Goal: Task Accomplishment & Management: Use online tool/utility

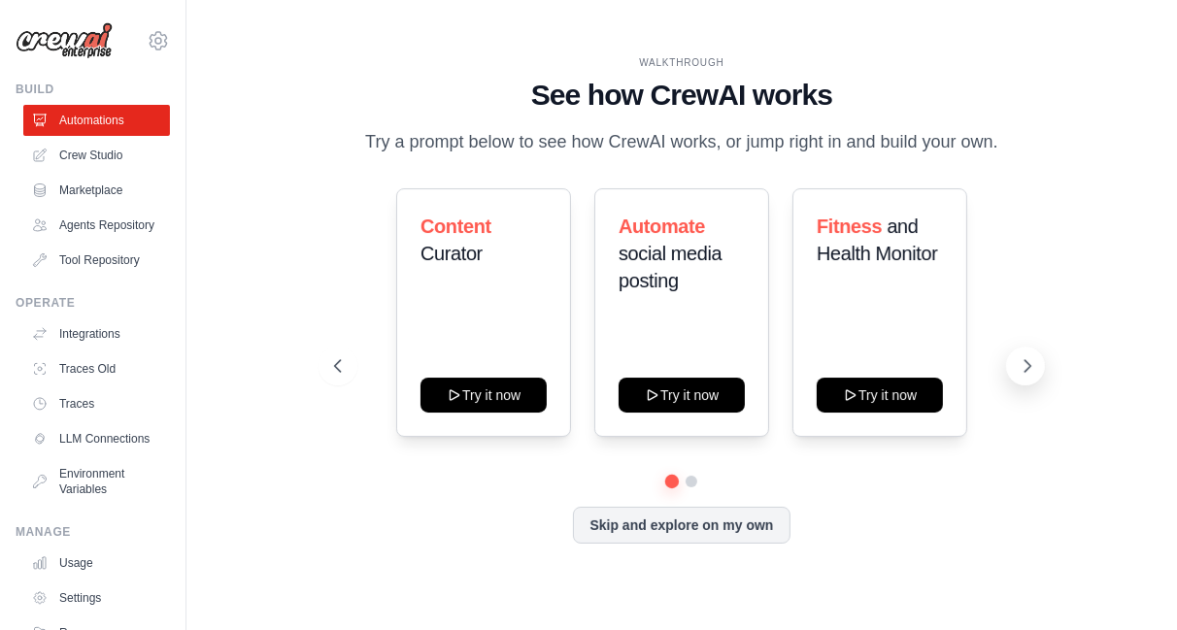
click at [1025, 364] on icon at bounding box center [1027, 366] width 19 height 19
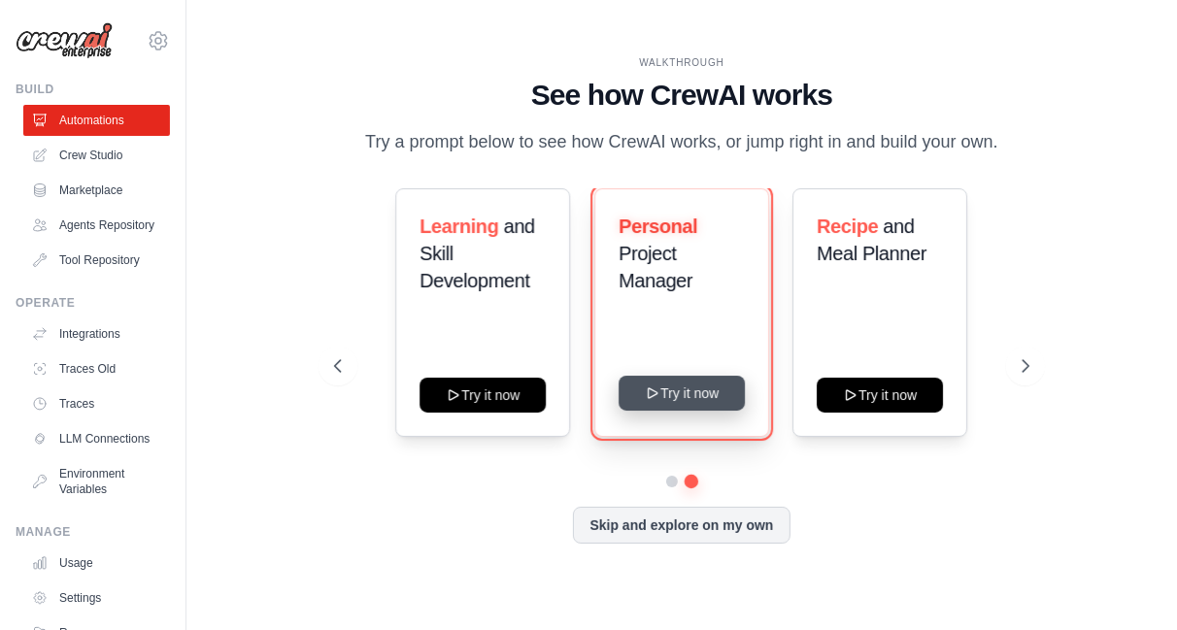
click at [695, 391] on button "Try it now" at bounding box center [682, 393] width 126 height 35
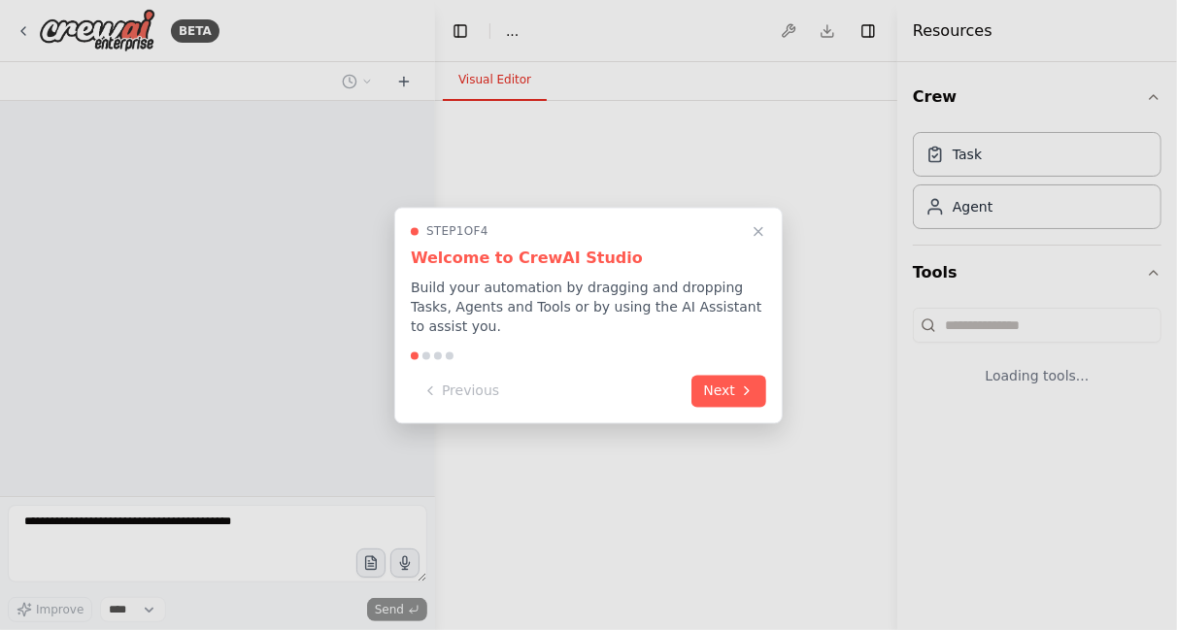
select select "****"
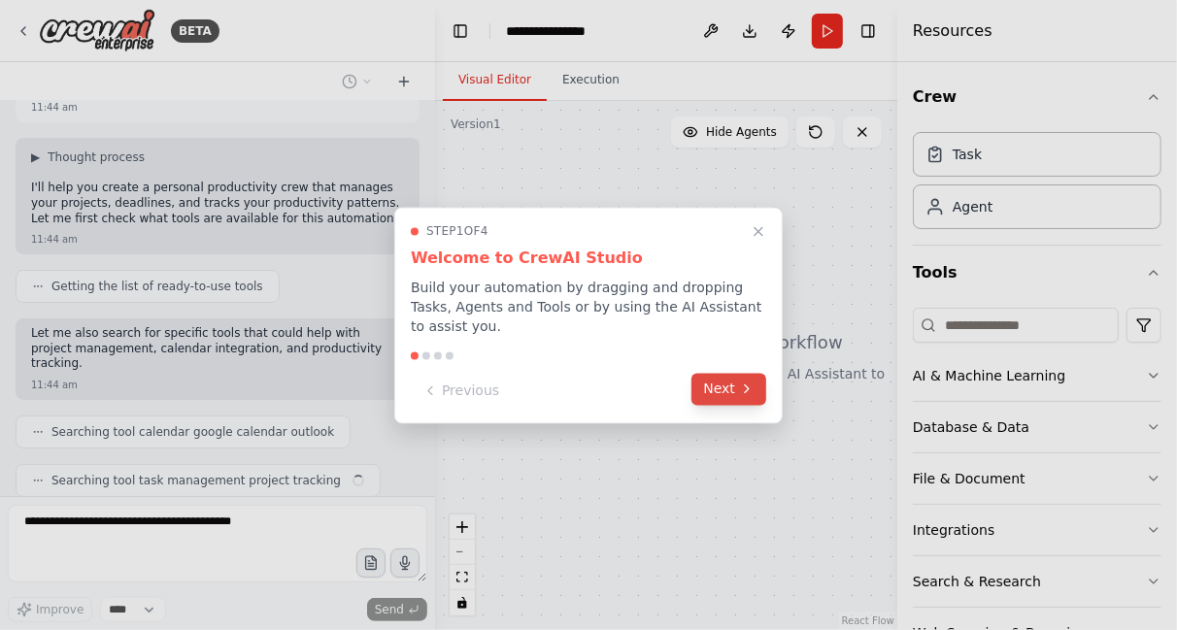
scroll to position [139, 0]
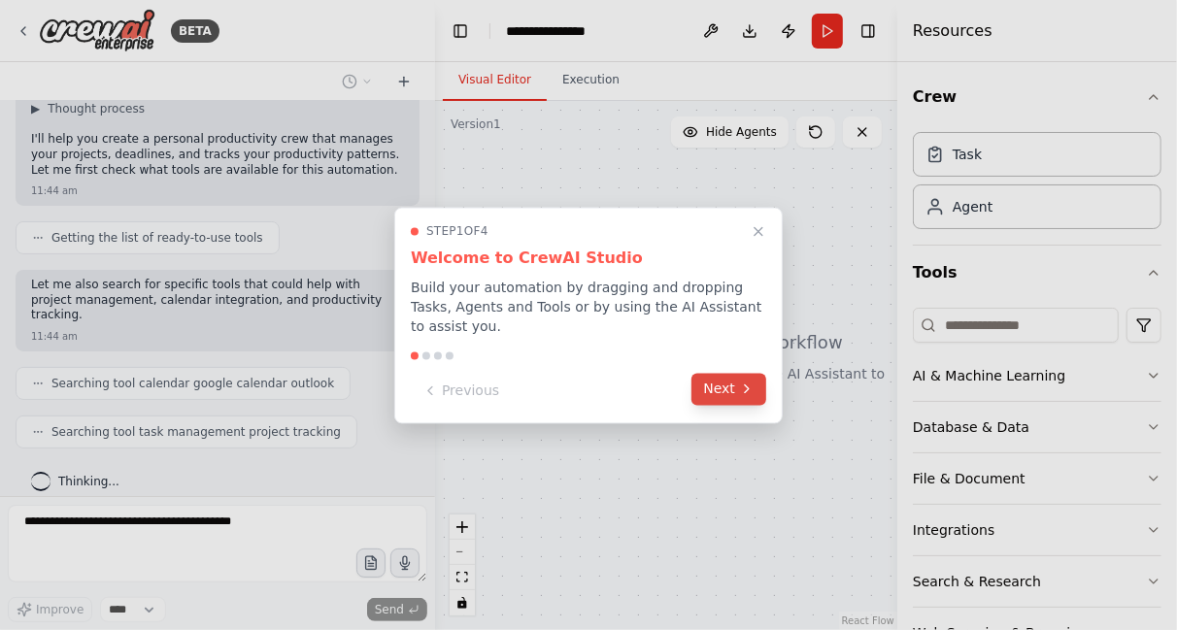
click at [733, 385] on button "Next" at bounding box center [729, 389] width 75 height 32
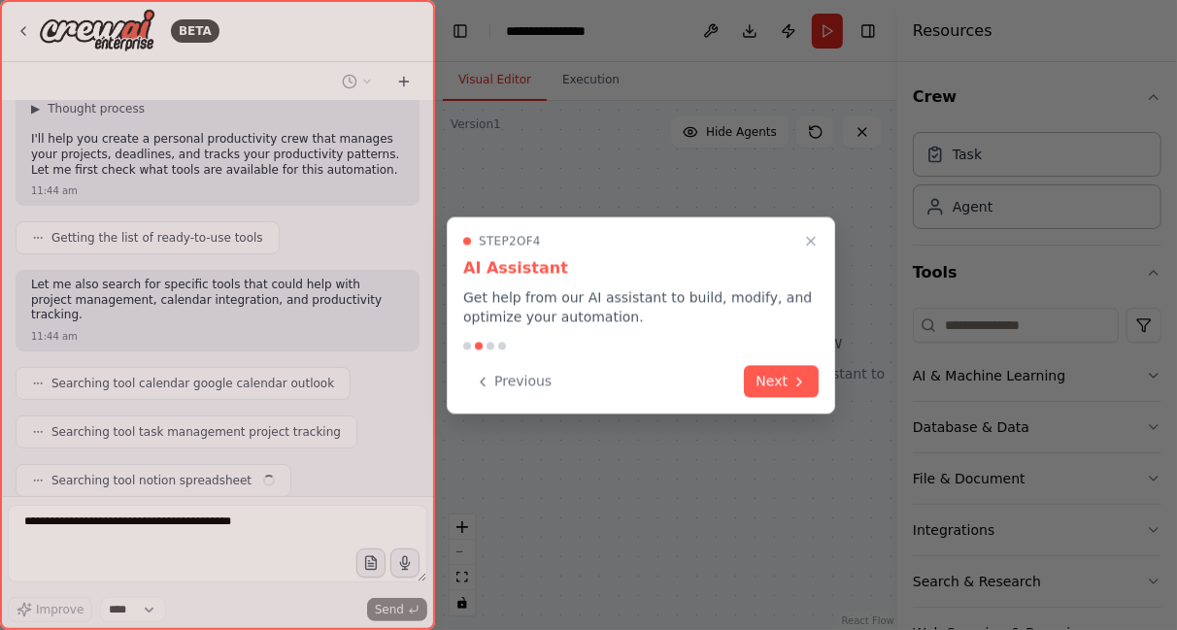
scroll to position [187, 0]
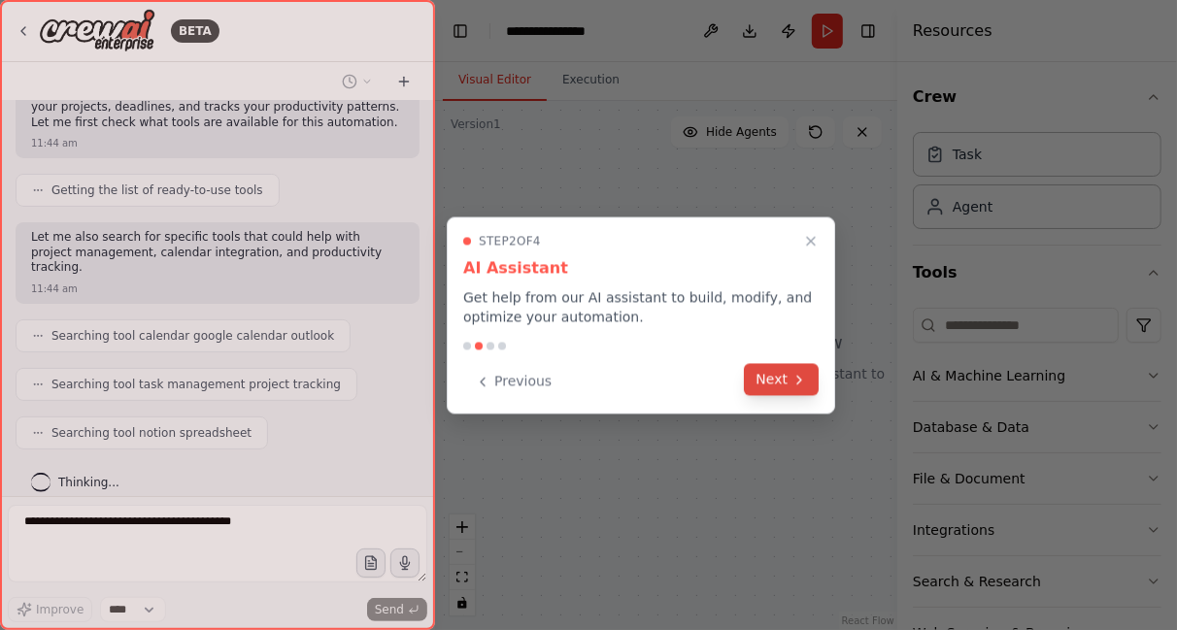
click at [788, 378] on button "Next" at bounding box center [781, 379] width 75 height 32
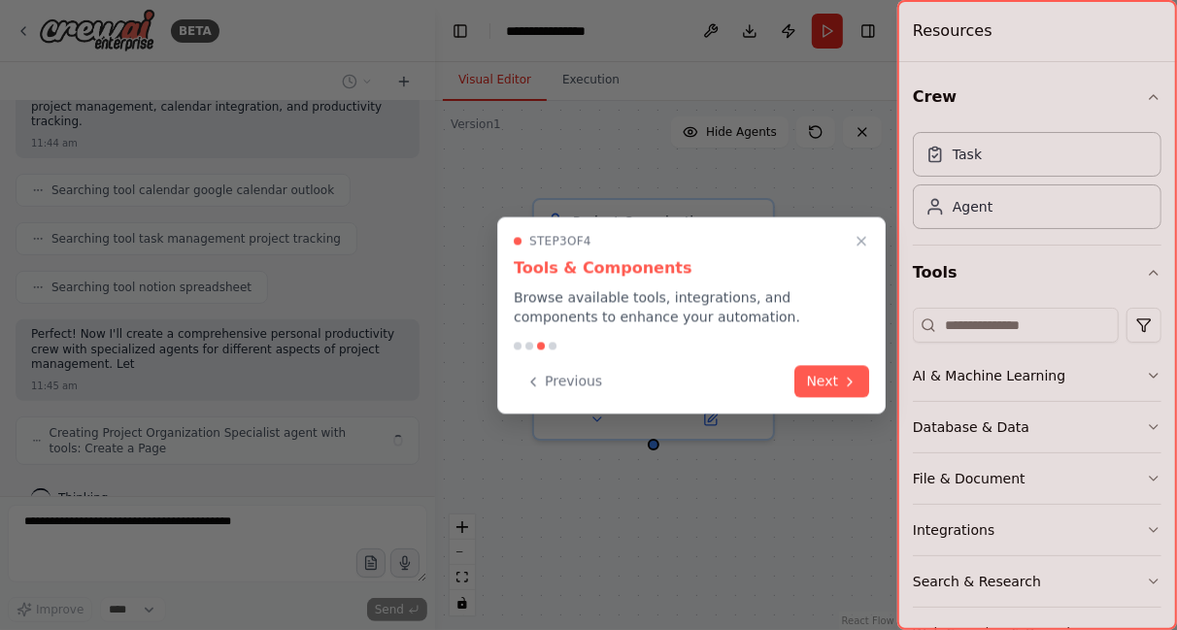
scroll to position [348, 0]
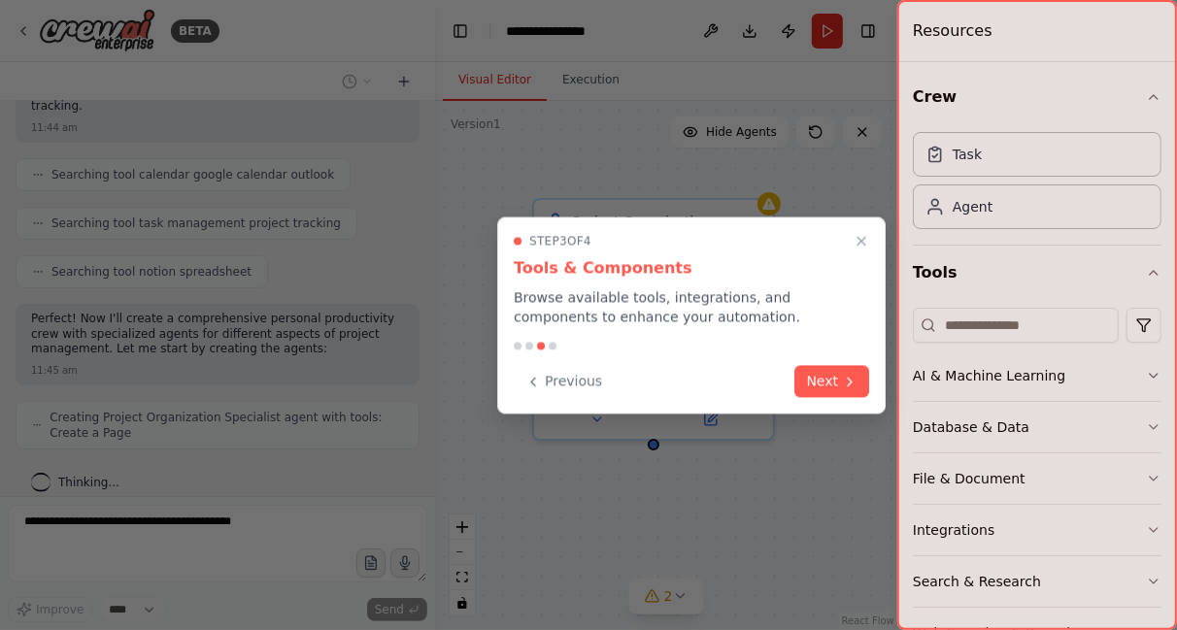
click at [788, 378] on div "Previous Next" at bounding box center [692, 381] width 356 height 32
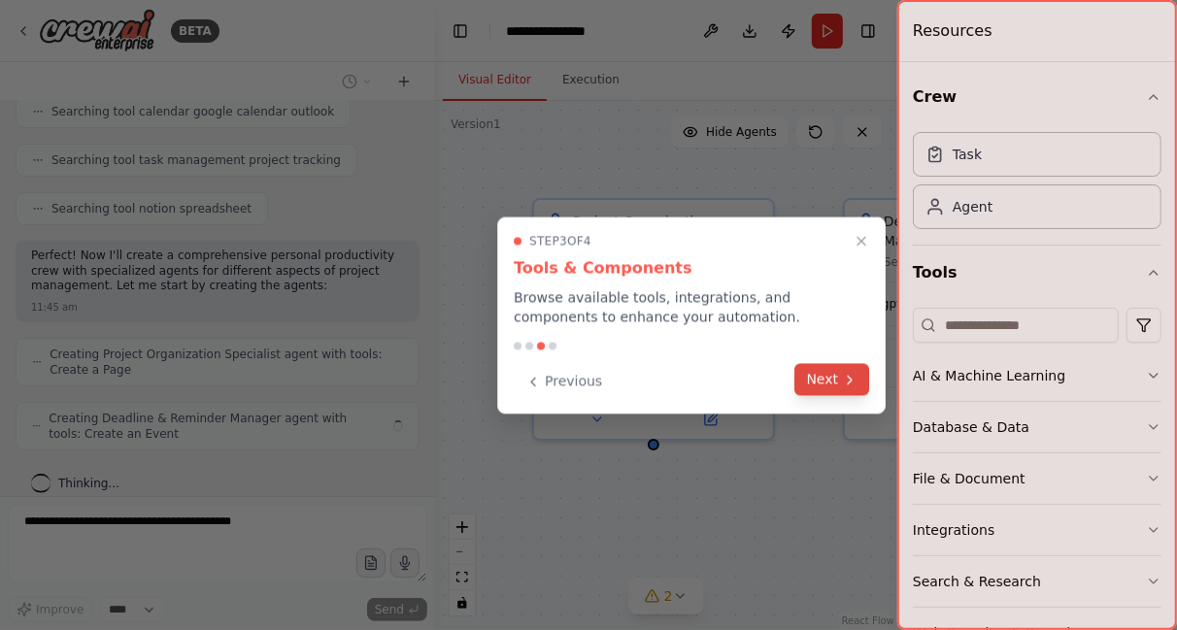
click at [824, 380] on button "Next" at bounding box center [833, 379] width 75 height 32
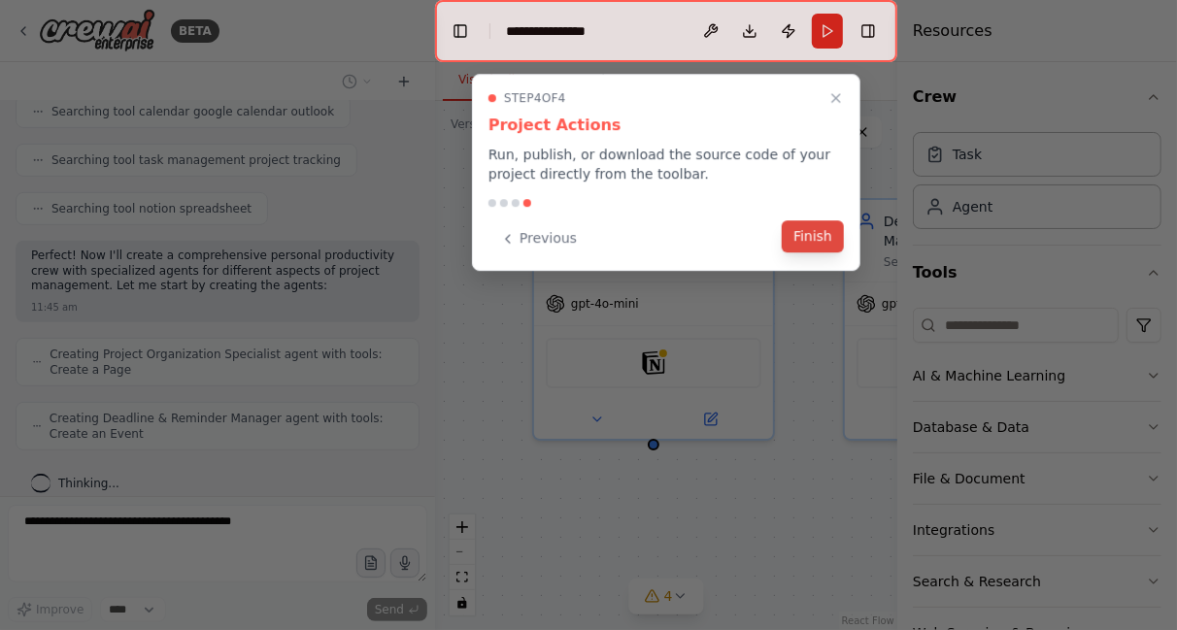
click at [814, 241] on button "Finish" at bounding box center [813, 237] width 62 height 32
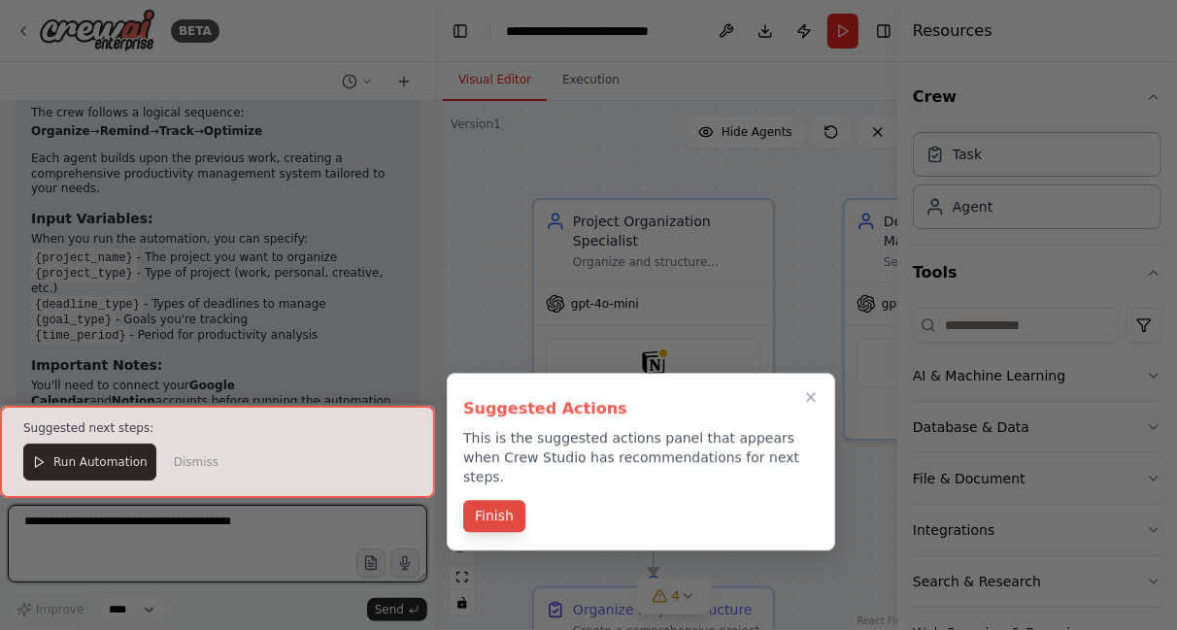
scroll to position [1769, 0]
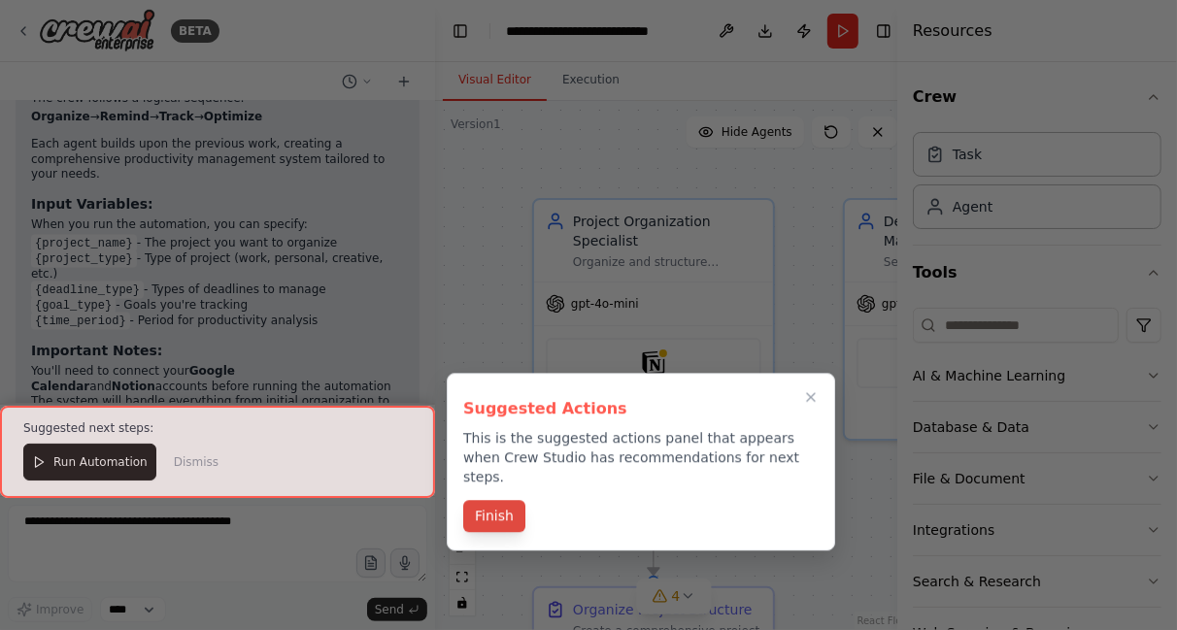
click at [497, 500] on button "Finish" at bounding box center [494, 516] width 62 height 32
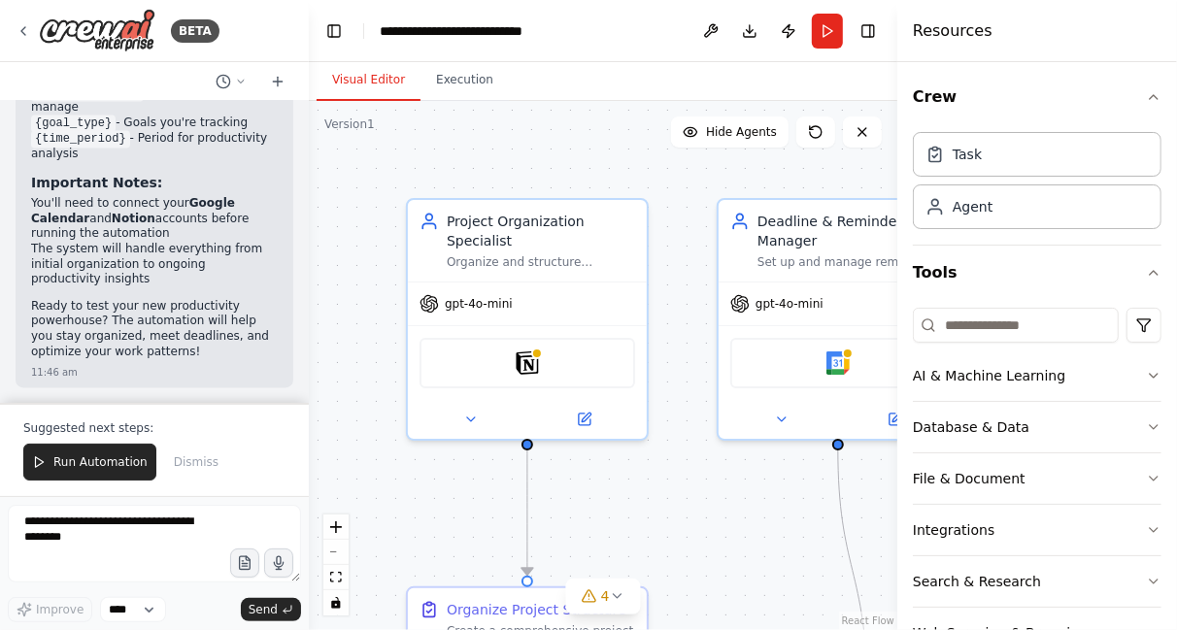
scroll to position [3275, 0]
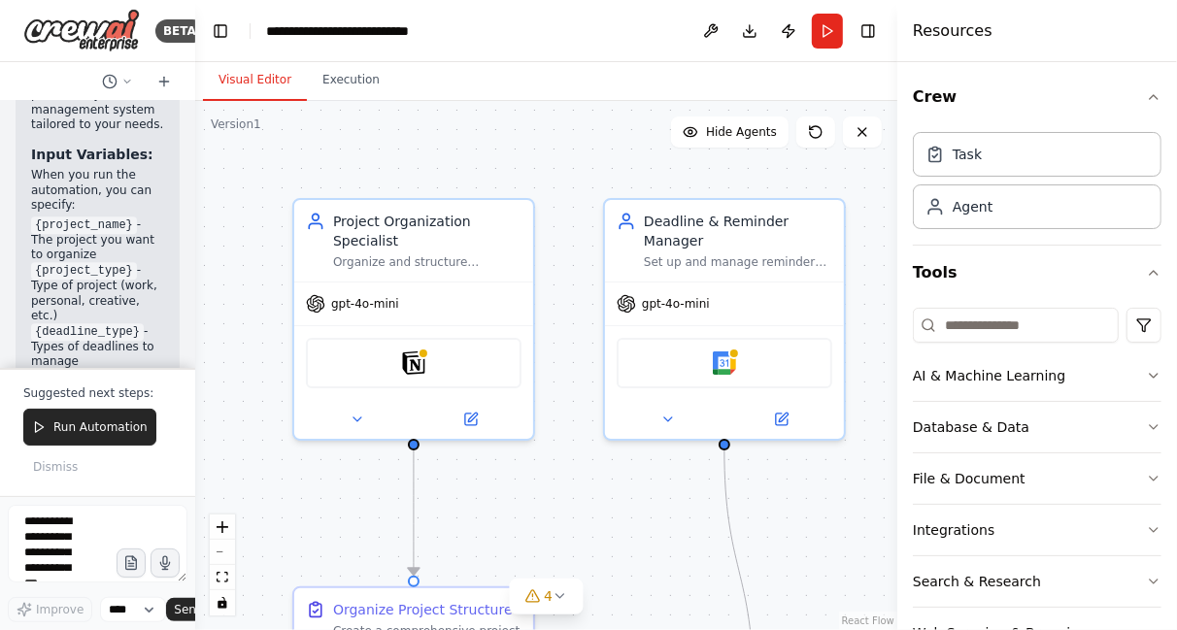
drag, startPoint x: 432, startPoint y: 323, endPoint x: 139, endPoint y: 335, distance: 293.6
click at [139, 335] on div "BETA Create a crew that helps organize your personal projects, sets reminders f…" at bounding box center [97, 315] width 195 height 630
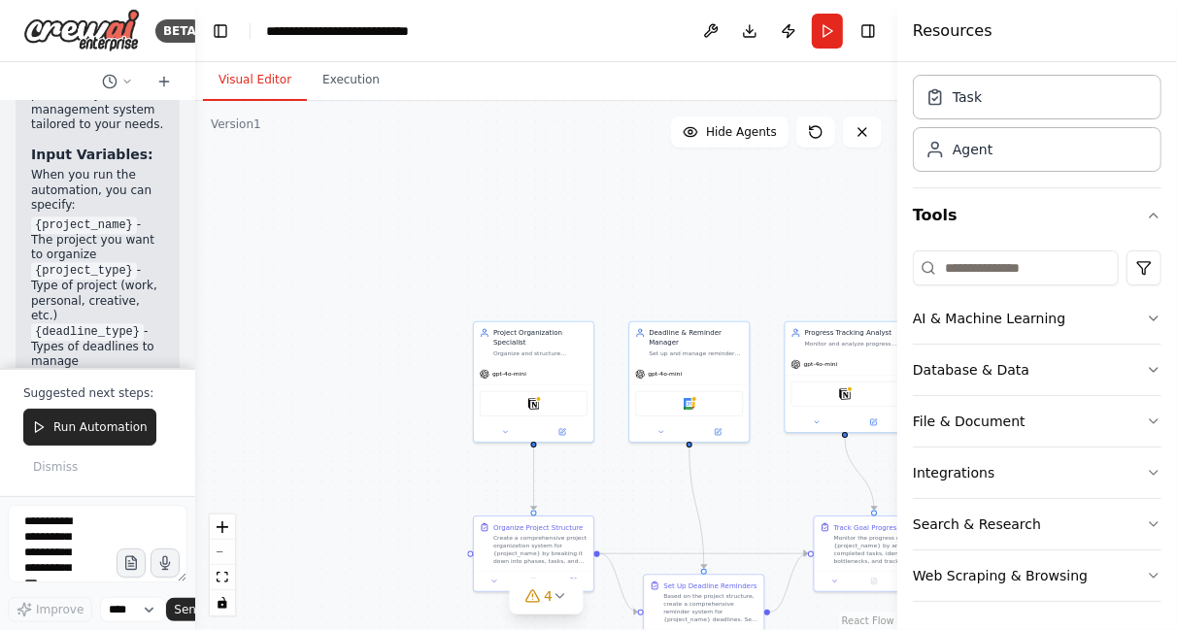
scroll to position [0, 0]
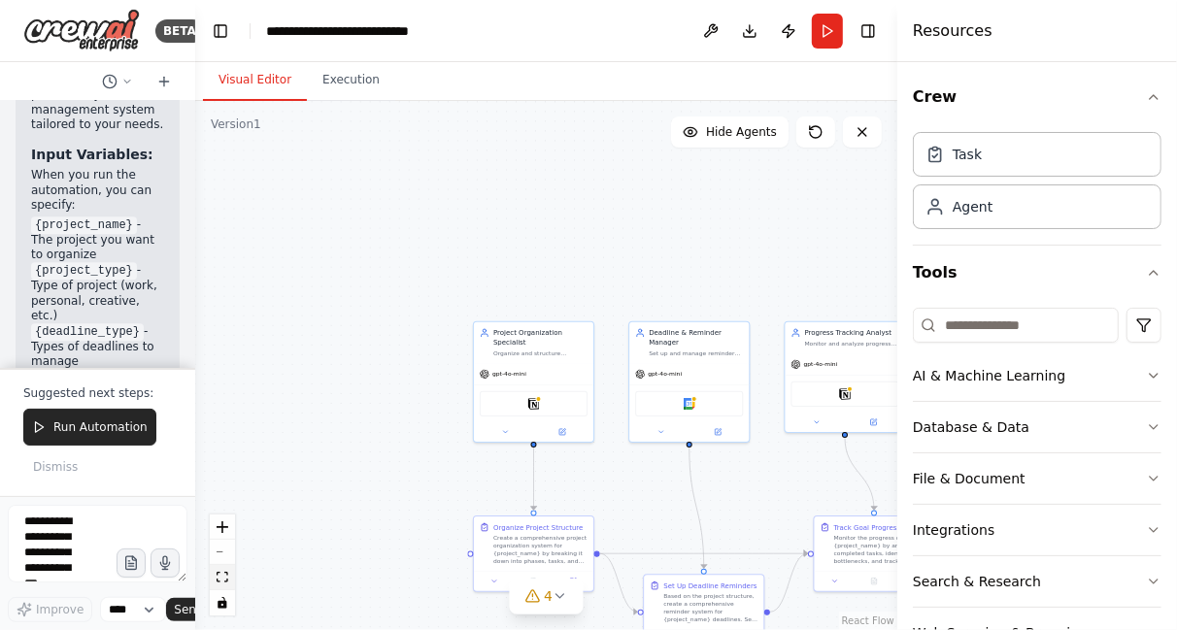
click at [221, 579] on icon "fit view" at bounding box center [223, 577] width 12 height 11
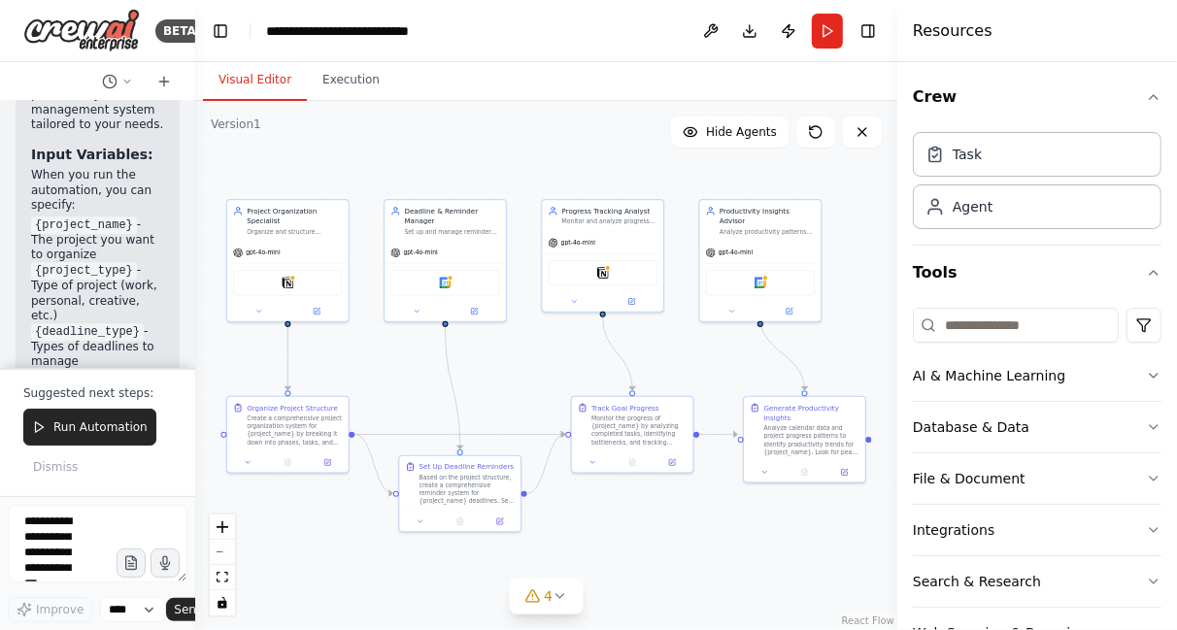
click at [415, 605] on div ".deletable-edge-delete-btn { width: 20px; height: 20px; border: 0px solid #ffff…" at bounding box center [546, 365] width 702 height 529
click at [563, 595] on icon at bounding box center [561, 597] width 8 height 4
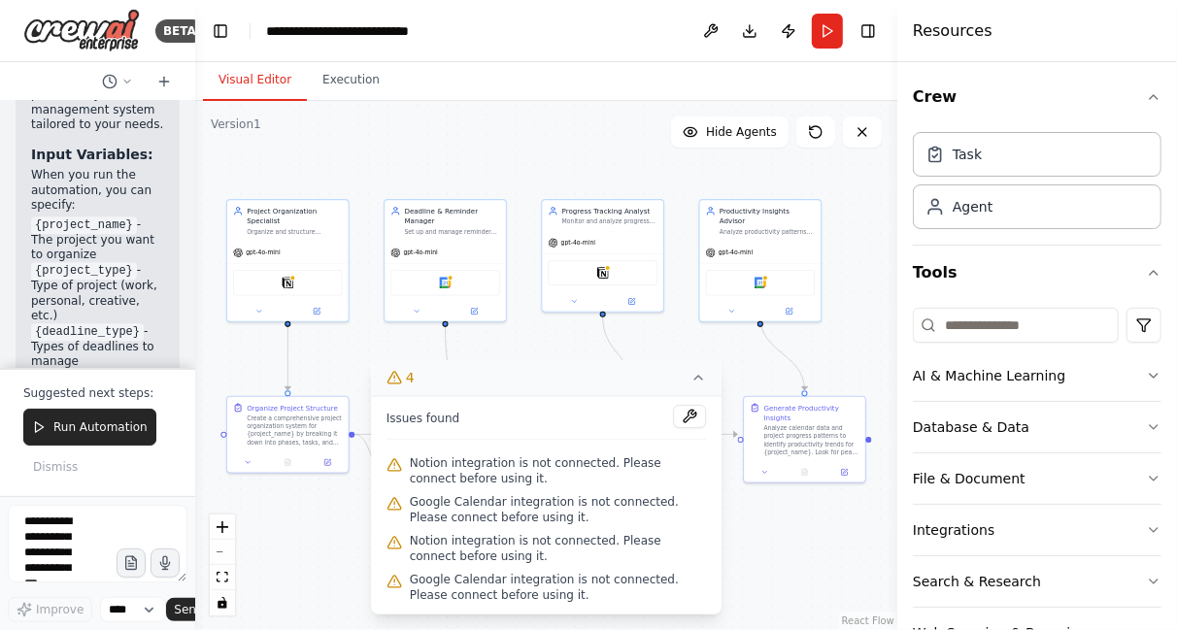
click at [789, 544] on div ".deletable-edge-delete-btn { width: 20px; height: 20px; border: 0px solid #ffff…" at bounding box center [546, 365] width 702 height 529
click at [761, 532] on div ".deletable-edge-delete-btn { width: 20px; height: 20px; border: 0px solid #ffff…" at bounding box center [546, 365] width 702 height 529
click at [859, 142] on button at bounding box center [862, 132] width 39 height 31
click at [858, 133] on icon at bounding box center [863, 132] width 16 height 16
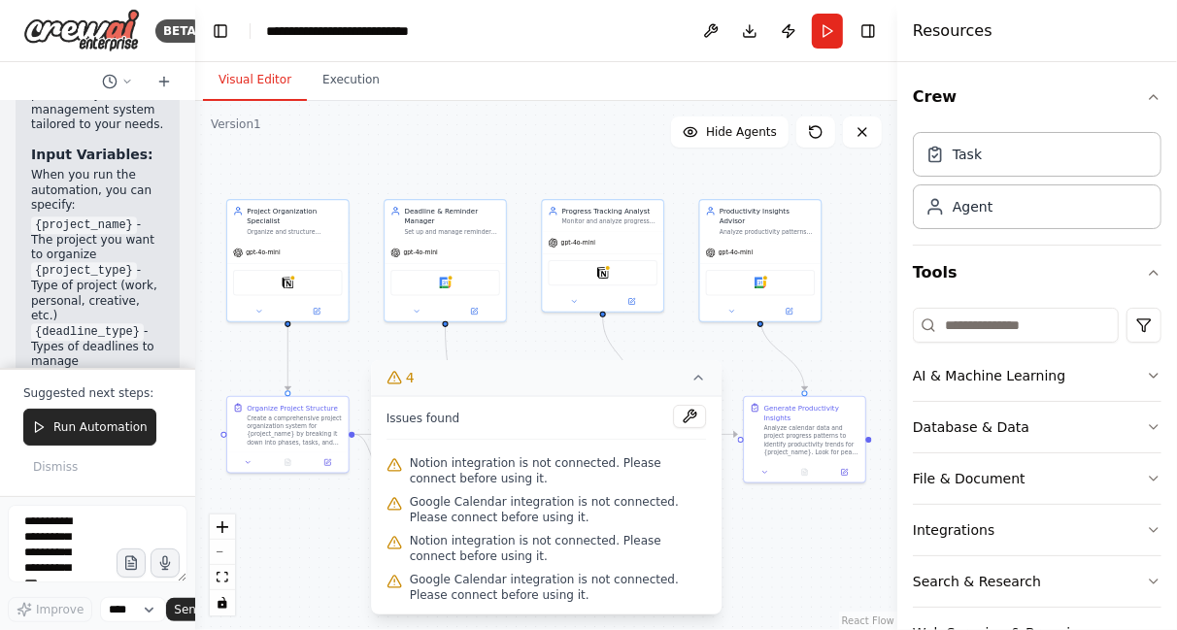
click at [697, 379] on icon at bounding box center [699, 378] width 8 height 4
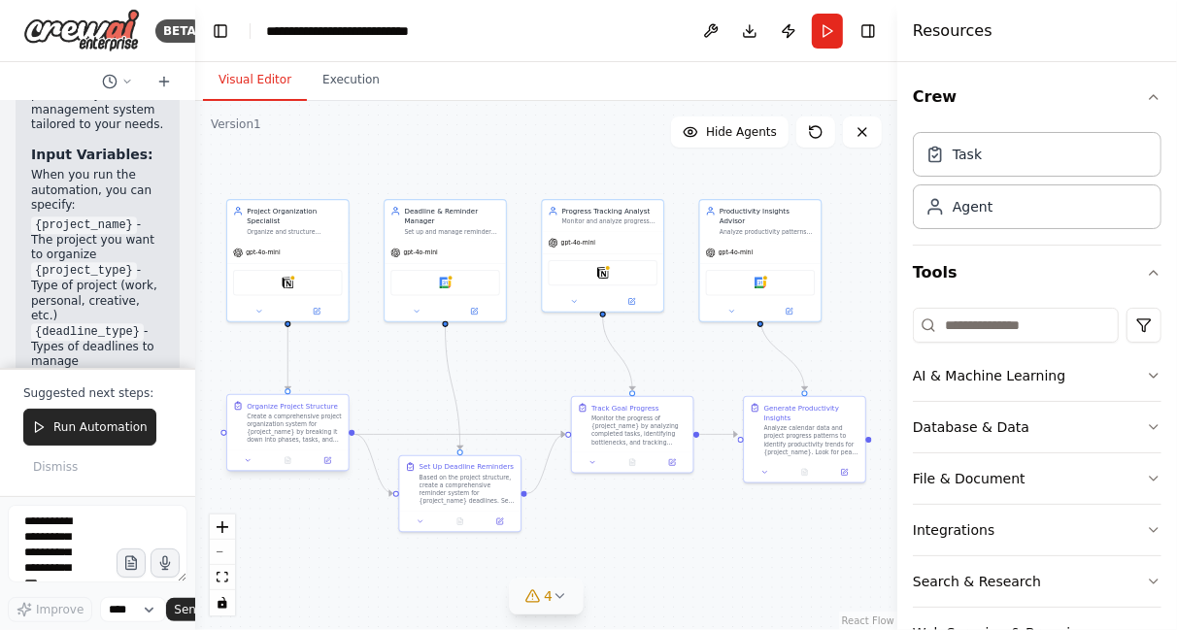
click at [250, 466] on div at bounding box center [287, 461] width 121 height 20
click at [287, 425] on div "Create a comprehensive project organization system for {project_name} by breaki…" at bounding box center [294, 428] width 95 height 31
click at [290, 408] on div "Organize Project Structure" at bounding box center [292, 406] width 91 height 10
click at [329, 461] on icon at bounding box center [327, 461] width 6 height 6
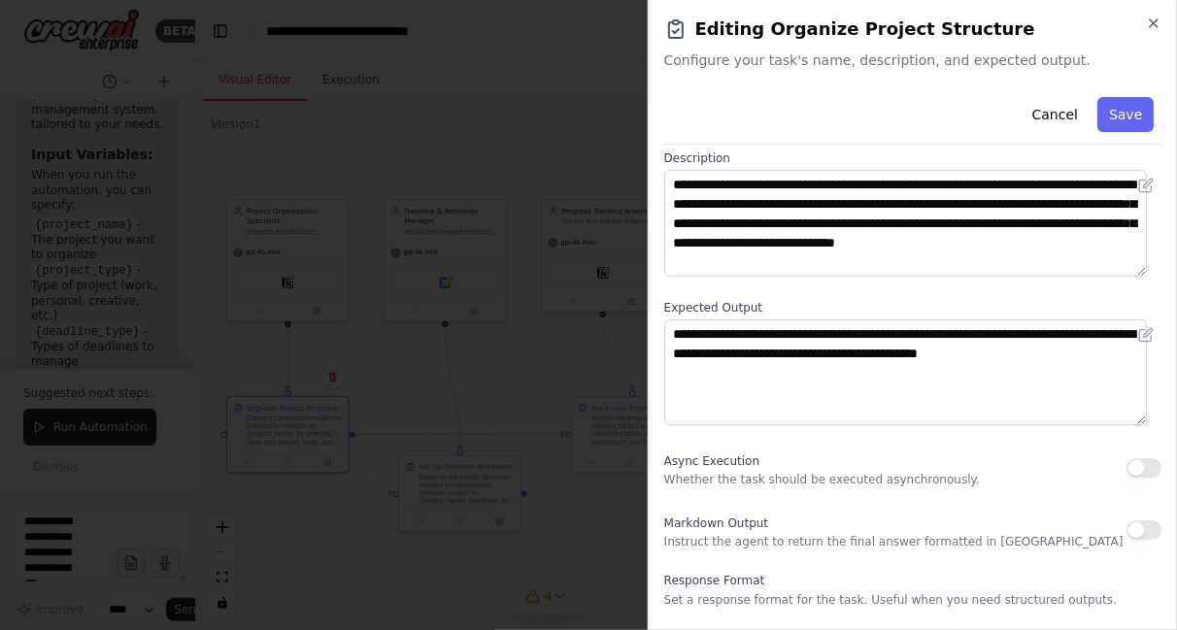
scroll to position [144, 0]
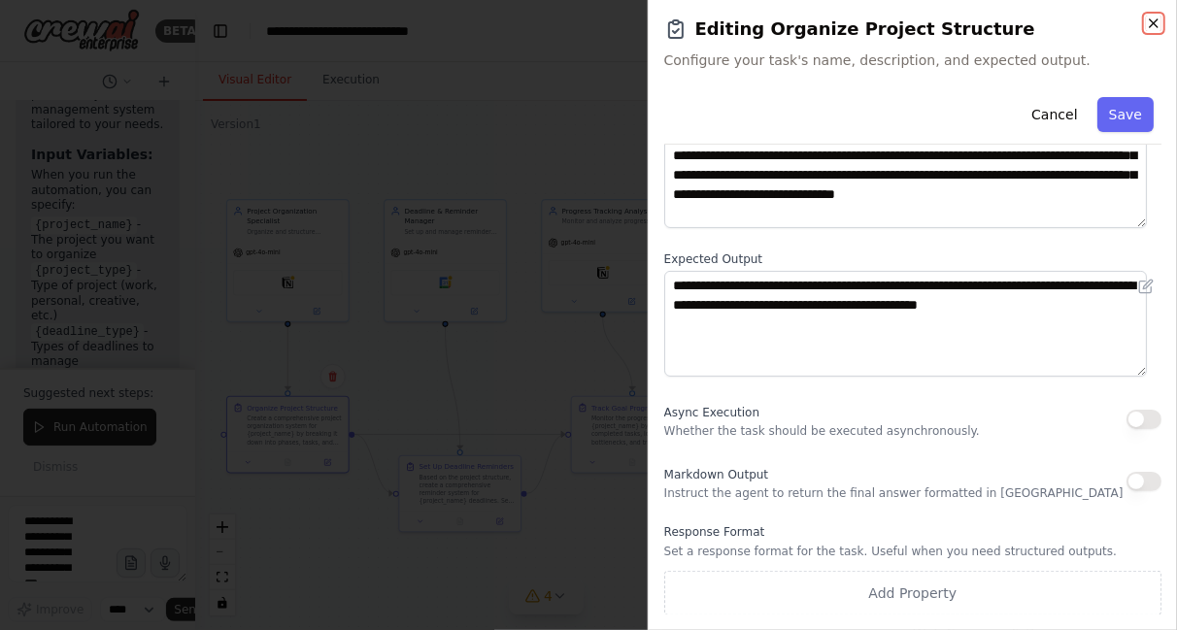
click at [1155, 17] on icon "button" at bounding box center [1154, 24] width 16 height 16
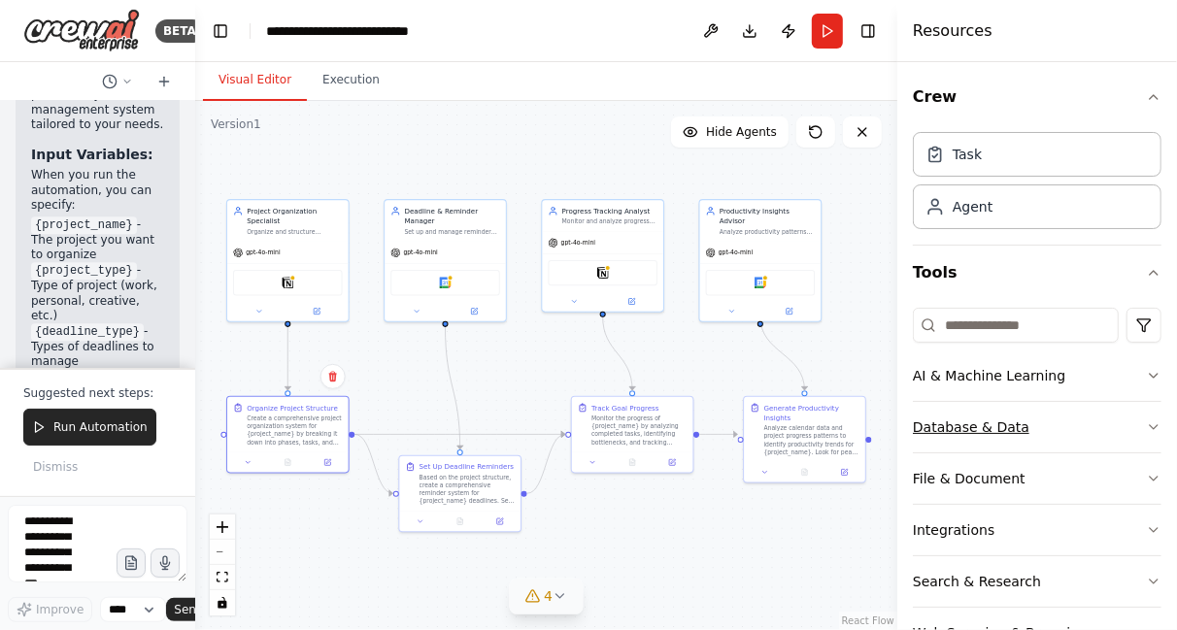
click at [1135, 416] on button "Database & Data" at bounding box center [1037, 427] width 249 height 51
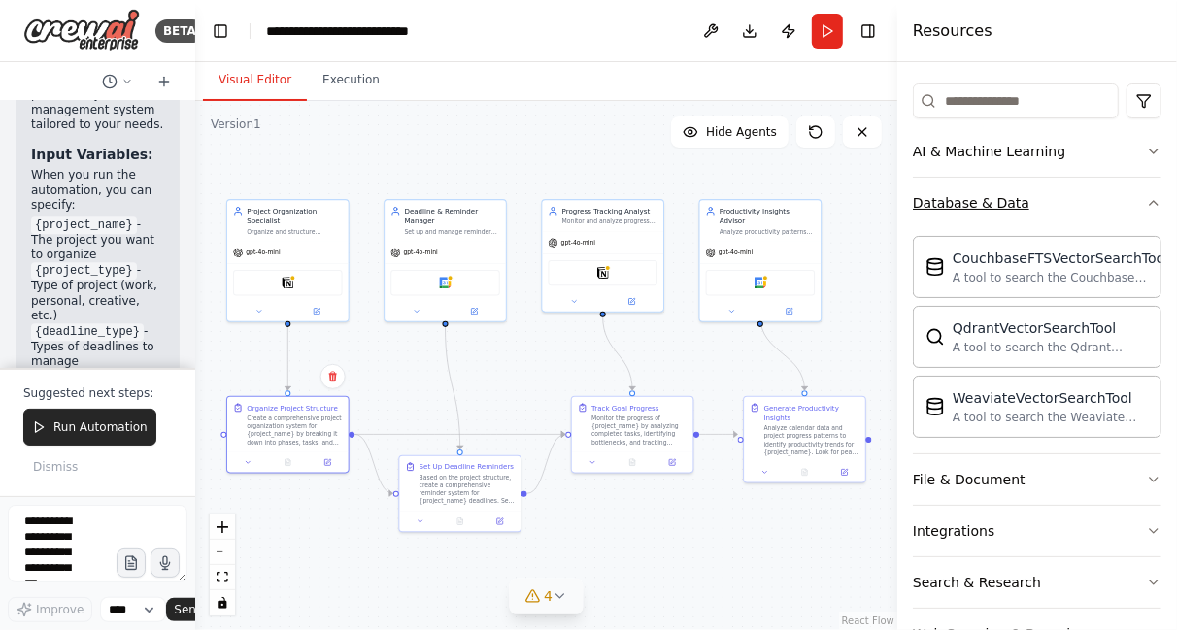
scroll to position [227, 0]
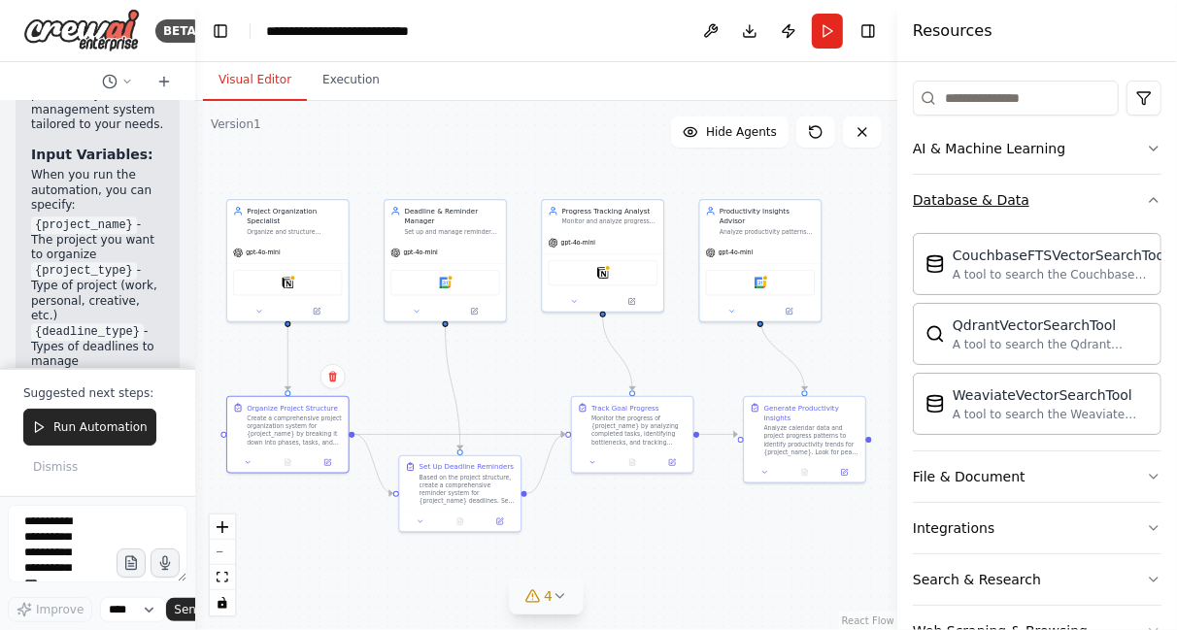
click at [1146, 199] on icon "button" at bounding box center [1154, 200] width 16 height 16
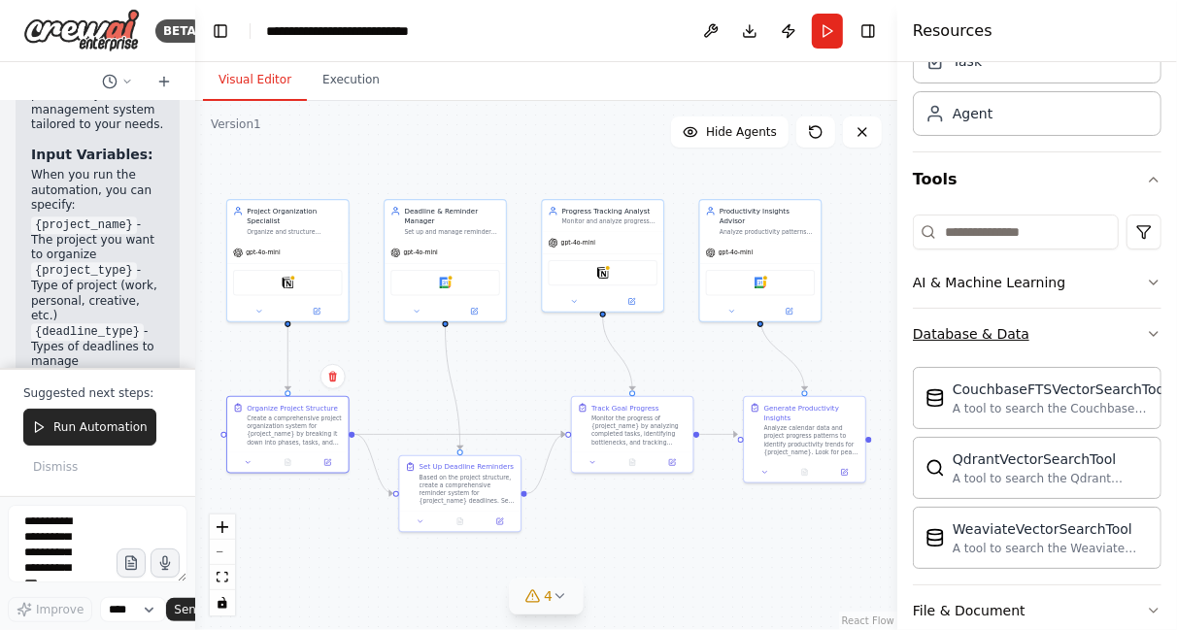
scroll to position [57, 0]
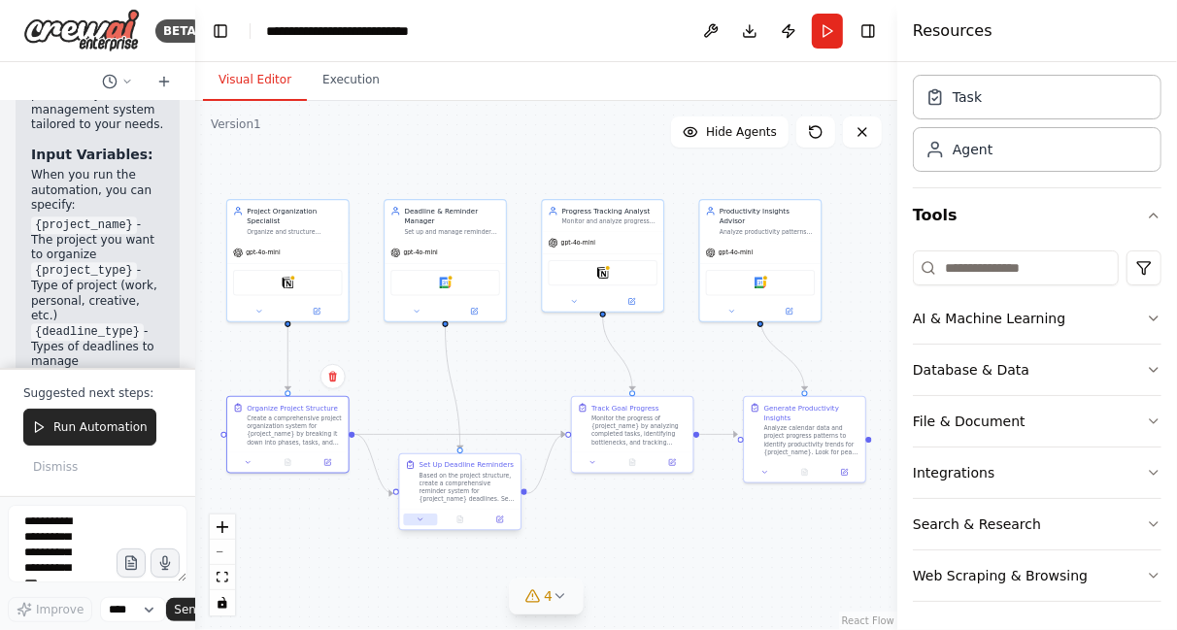
click at [423, 526] on button at bounding box center [420, 520] width 34 height 12
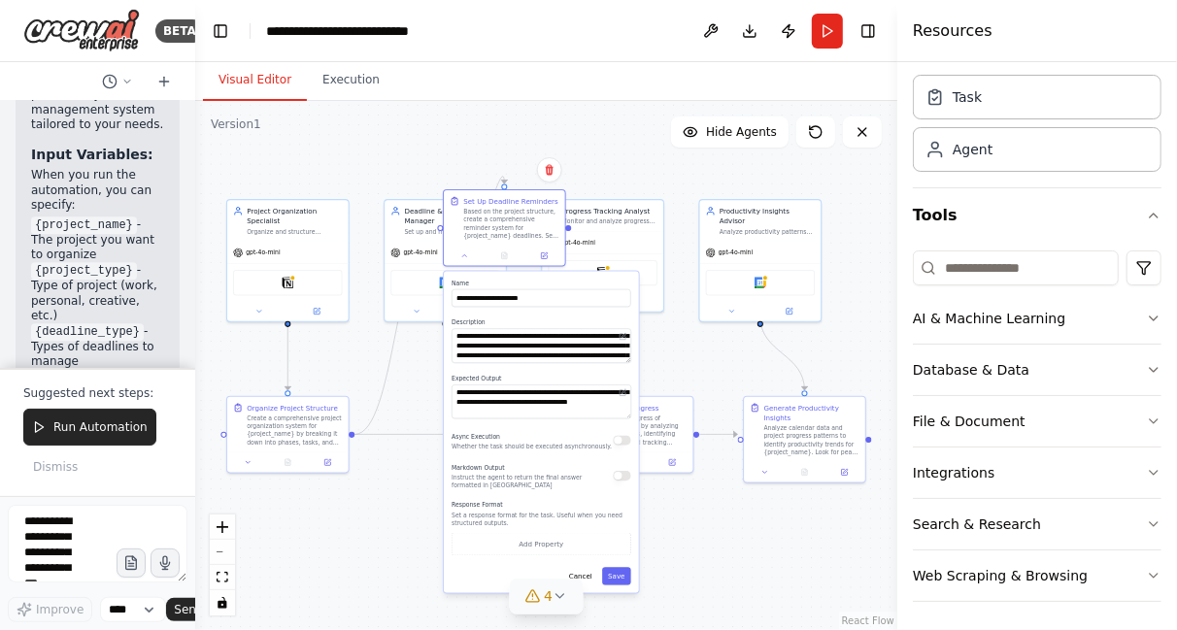
drag, startPoint x: 450, startPoint y: 460, endPoint x: 493, endPoint y: 166, distance: 297.4
click at [493, 166] on div ".deletable-edge-delete-btn { width: 20px; height: 20px; border: 0px solid #ffff…" at bounding box center [546, 365] width 702 height 529
click at [369, 549] on div ".deletable-edge-delete-btn { width: 20px; height: 20px; border: 0px solid #ffff…" at bounding box center [546, 365] width 702 height 529
click at [463, 256] on icon at bounding box center [464, 254] width 8 height 8
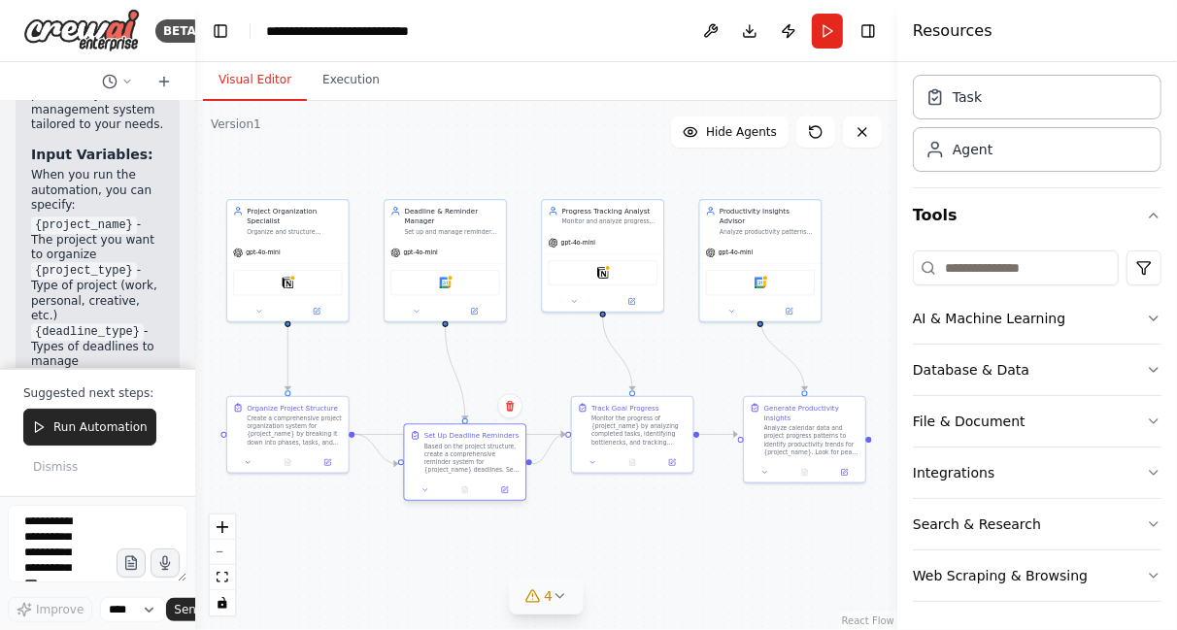
drag, startPoint x: 530, startPoint y: 198, endPoint x: 489, endPoint y: 435, distance: 240.7
click at [489, 435] on div "Set Up Deadline Reminders" at bounding box center [472, 435] width 94 height 10
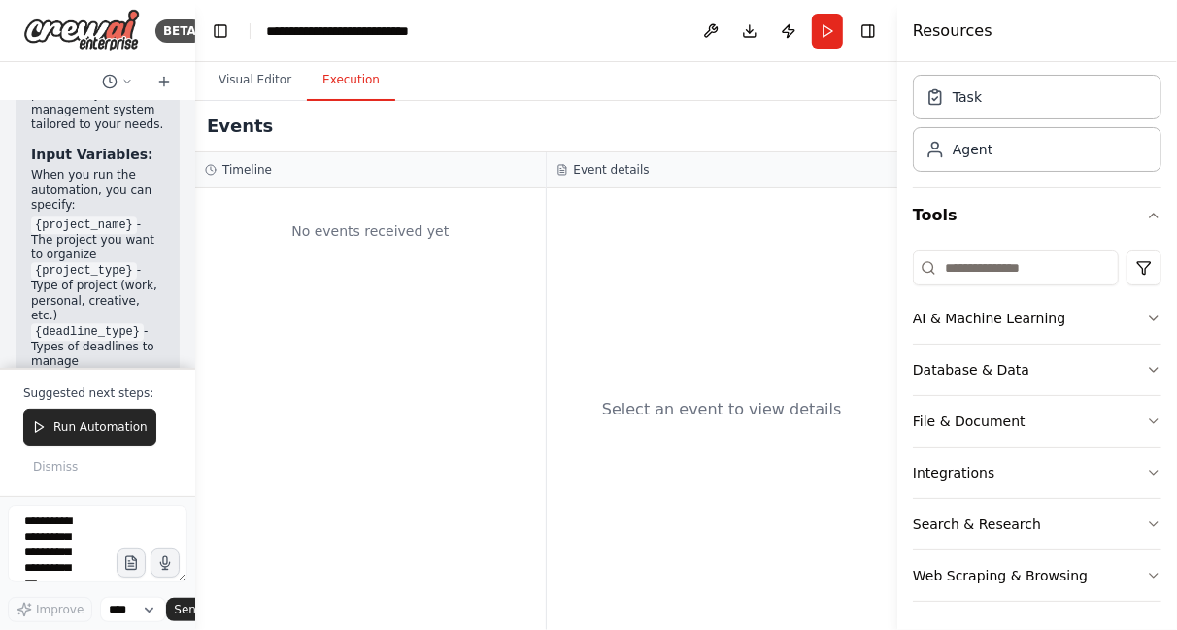
click at [341, 84] on button "Execution" at bounding box center [351, 80] width 88 height 41
click at [828, 25] on button "Run" at bounding box center [827, 31] width 31 height 35
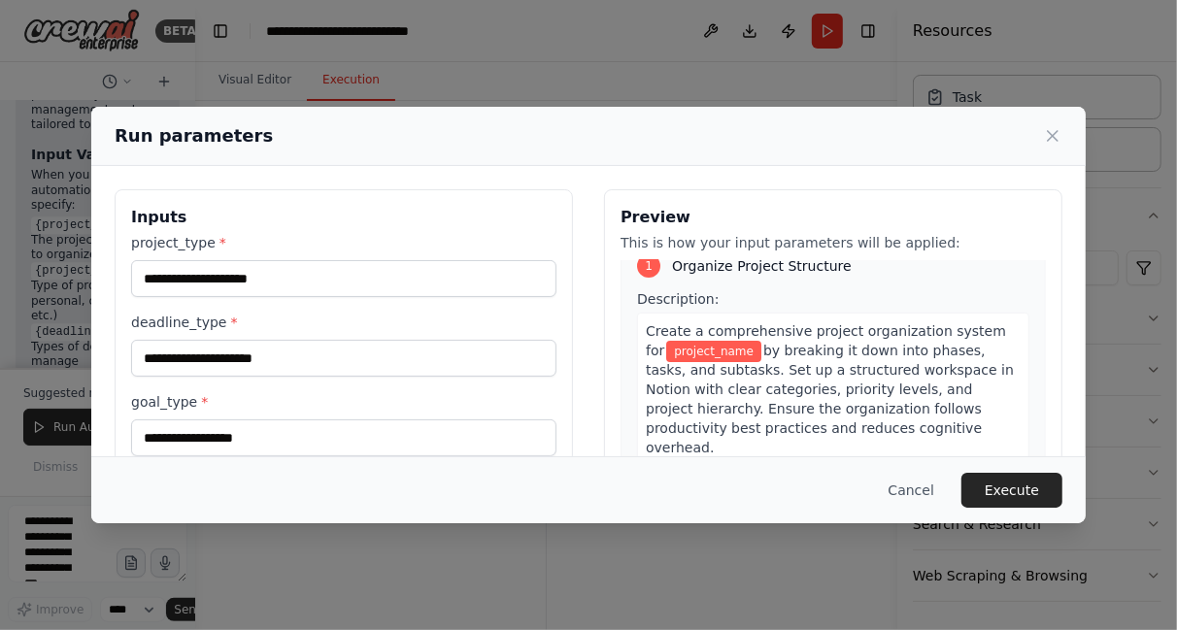
scroll to position [0, 0]
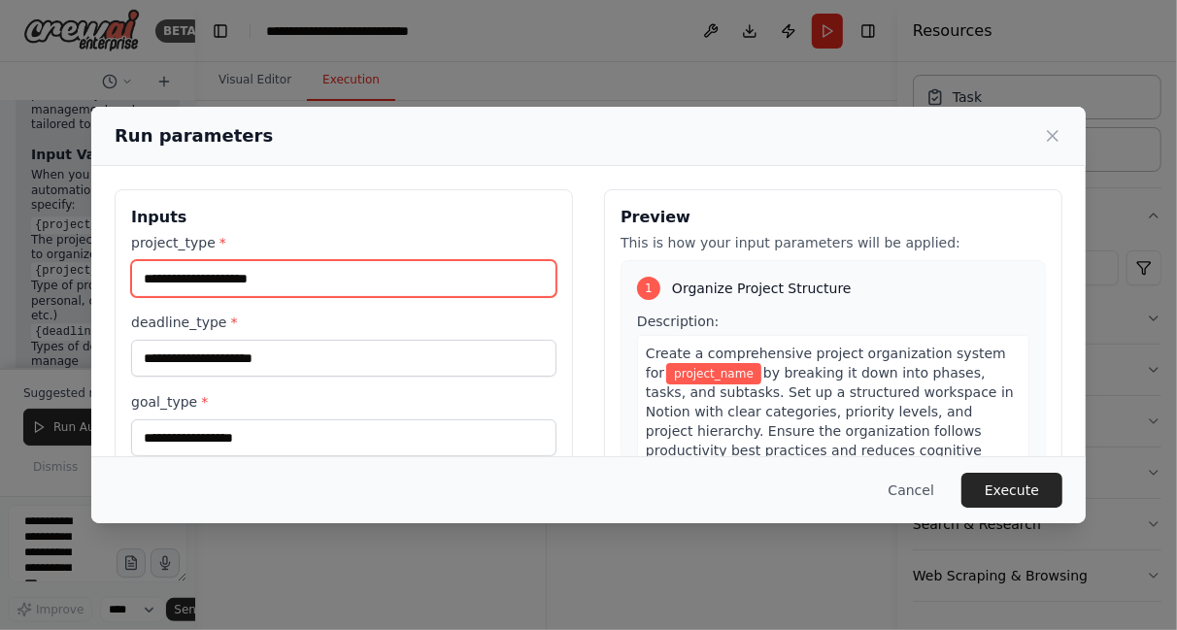
click at [430, 276] on input "project_type *" at bounding box center [343, 278] width 425 height 37
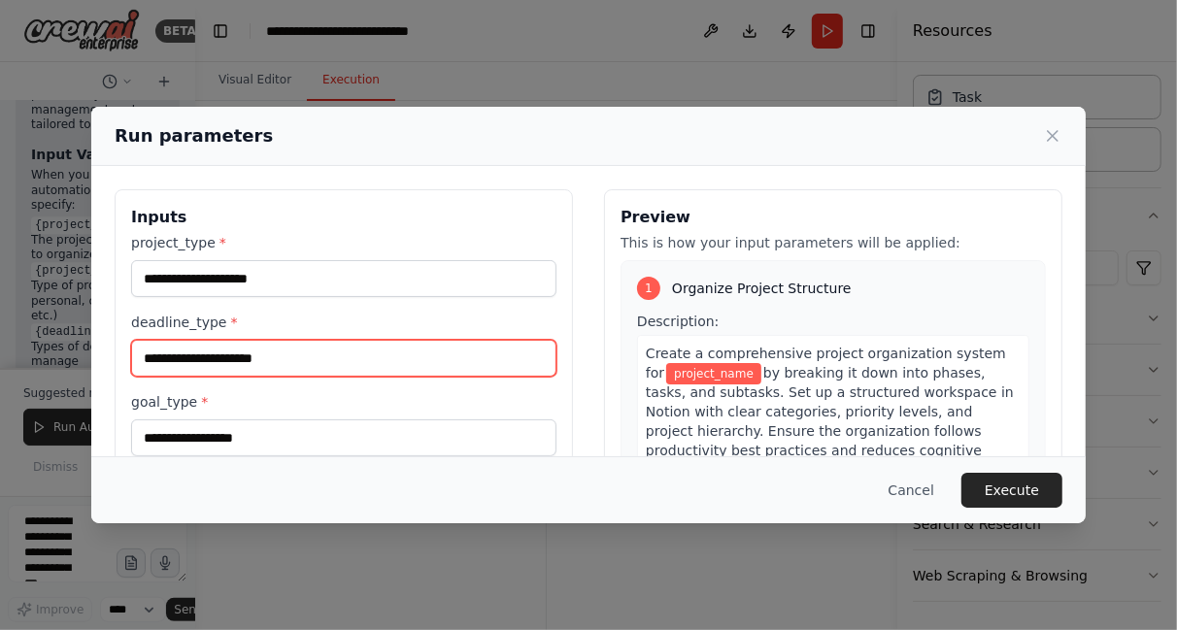
click at [527, 364] on input "deadline_type *" at bounding box center [343, 358] width 425 height 37
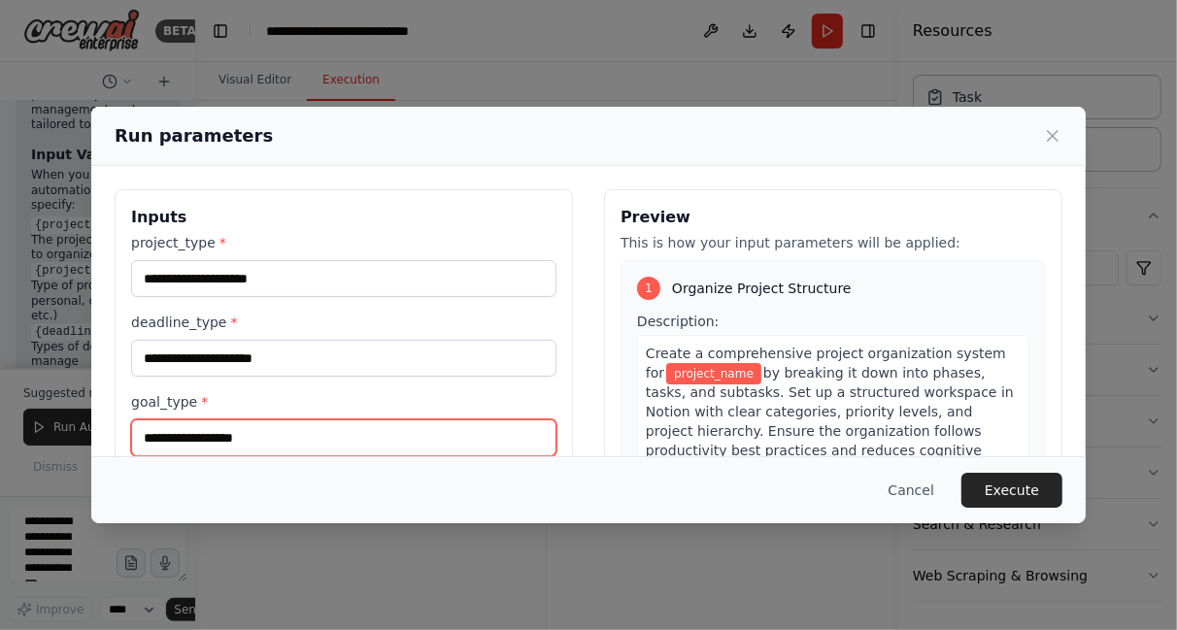
click at [518, 428] on input "goal_type *" at bounding box center [343, 438] width 425 height 37
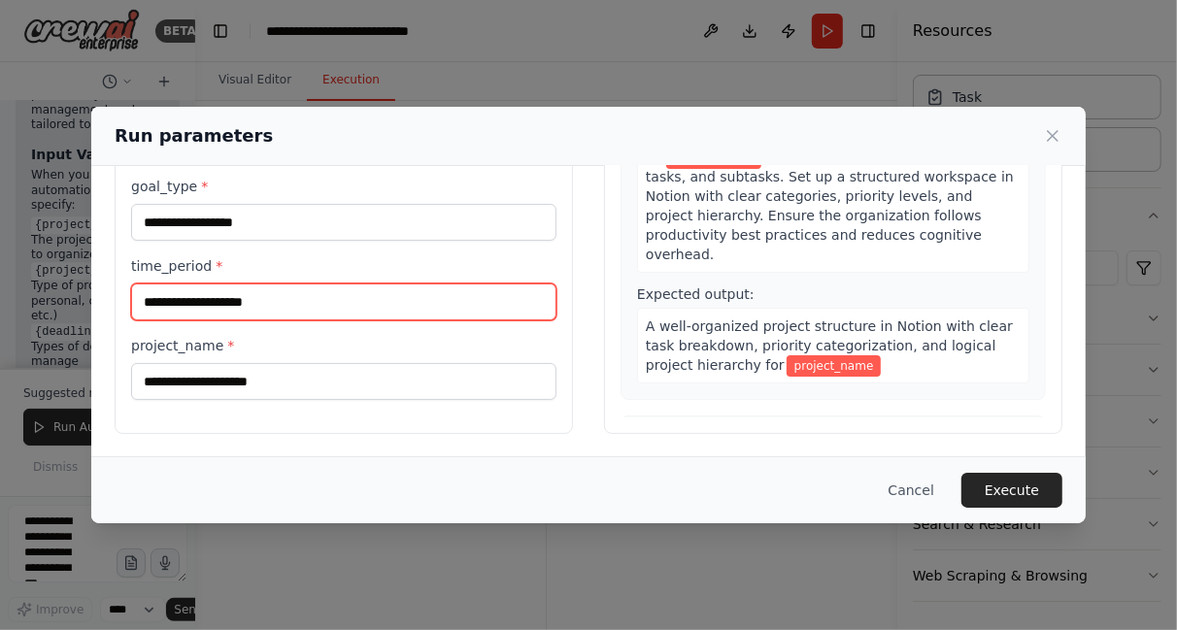
click at [496, 296] on input "time_period *" at bounding box center [343, 302] width 425 height 37
type input "********"
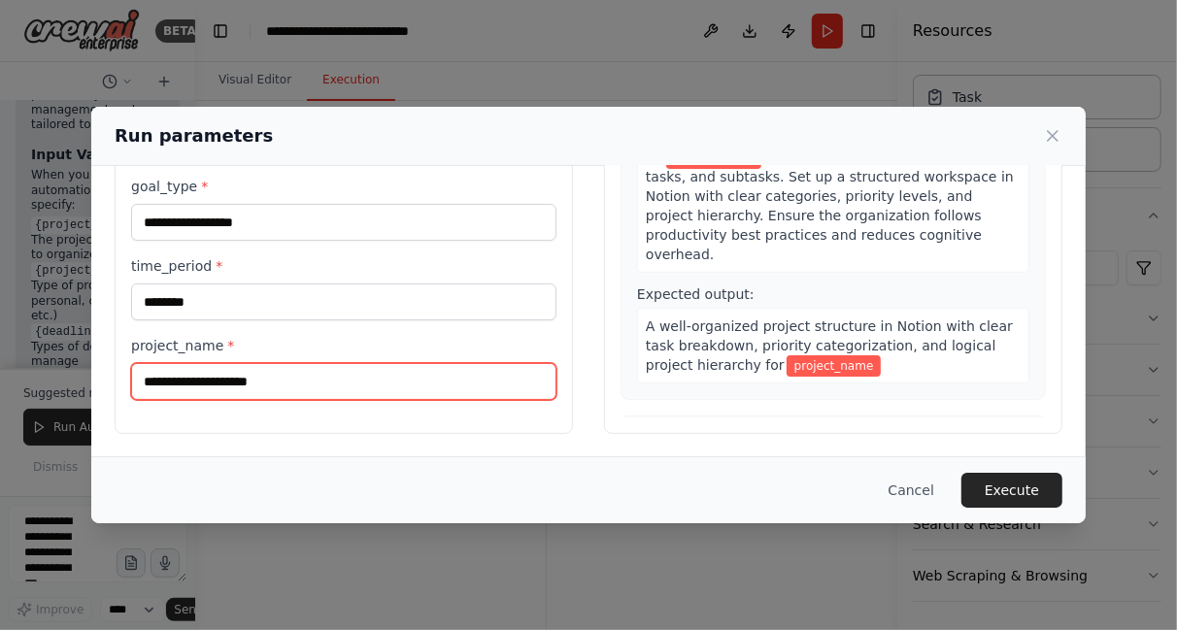
click at [391, 377] on input "project_name *" at bounding box center [343, 381] width 425 height 37
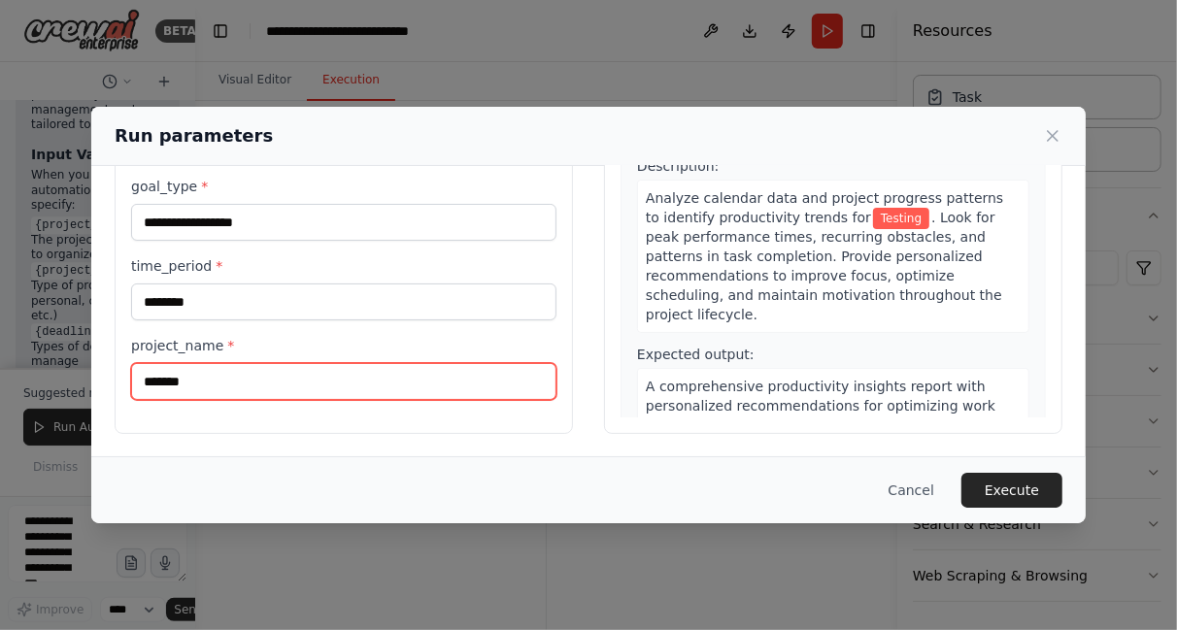
type input "*******"
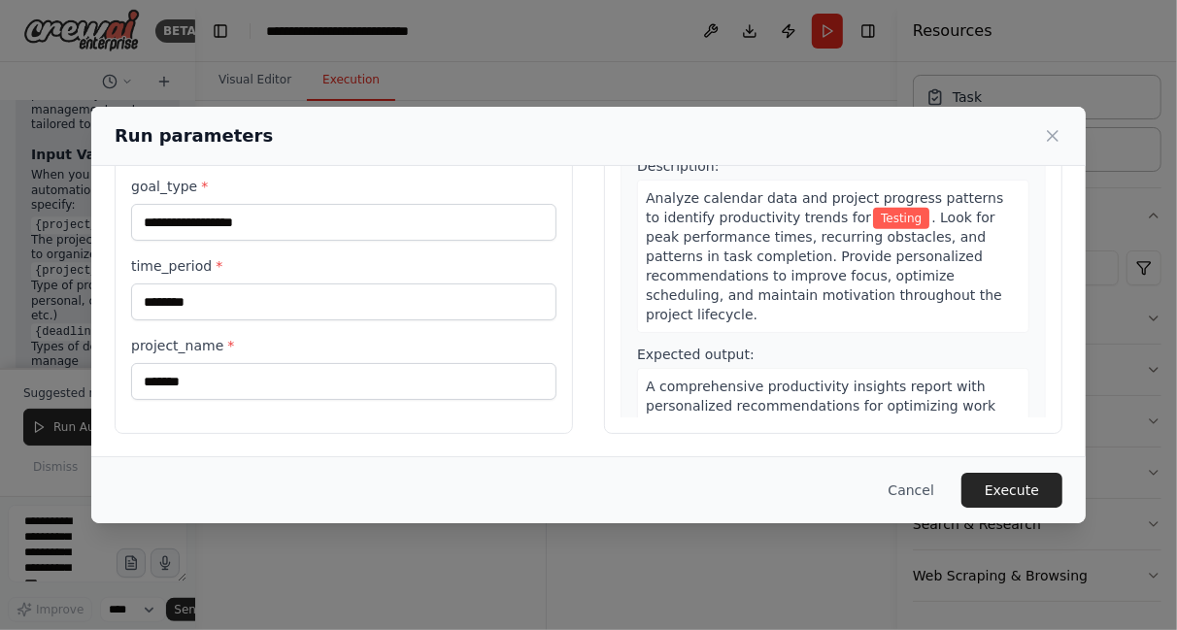
click at [531, 443] on div "Inputs project_type * deadline_type * goal_type * time_period * ******** projec…" at bounding box center [588, 203] width 995 height 507
click at [1018, 491] on button "Execute" at bounding box center [1012, 490] width 101 height 35
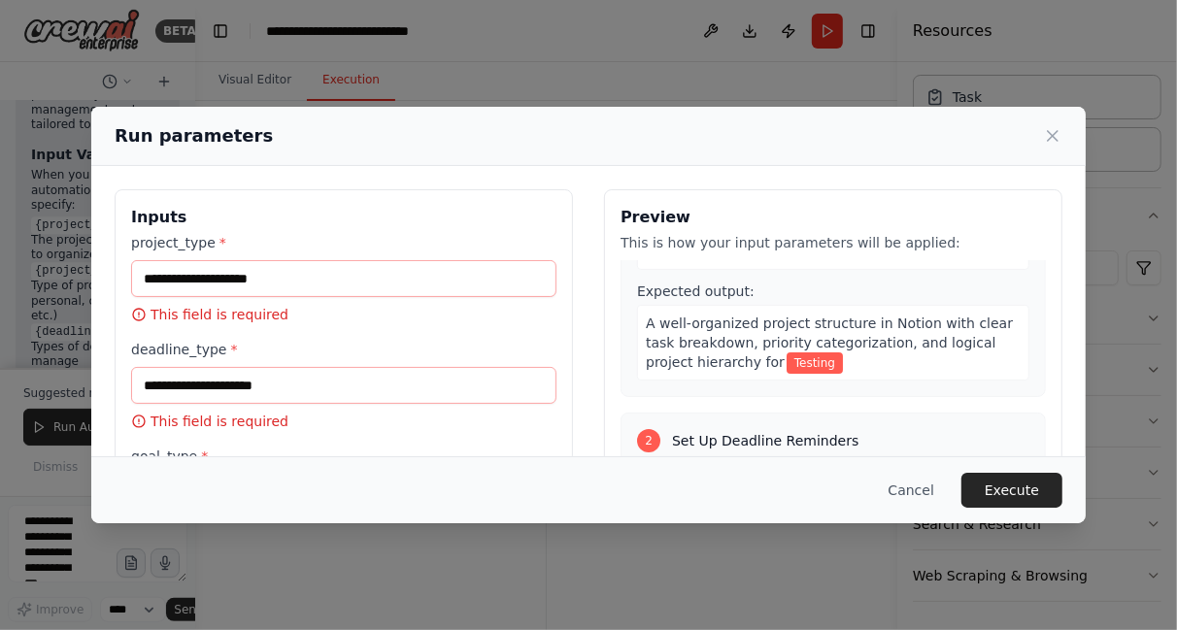
scroll to position [0, 0]
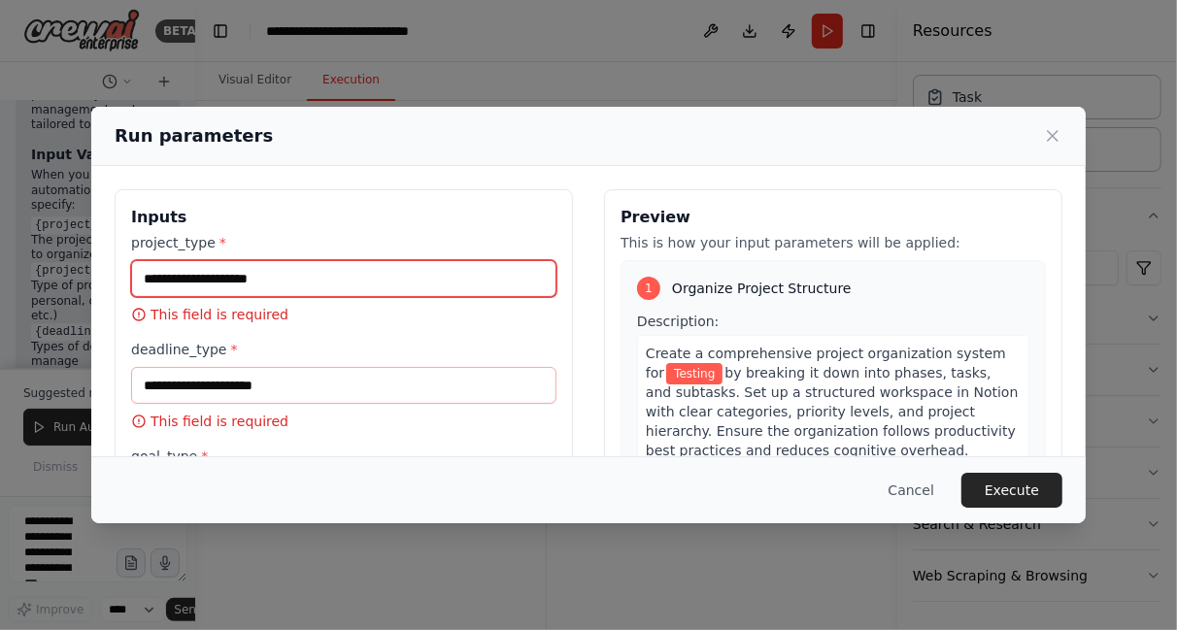
click at [422, 274] on input "project_type *" at bounding box center [343, 278] width 425 height 37
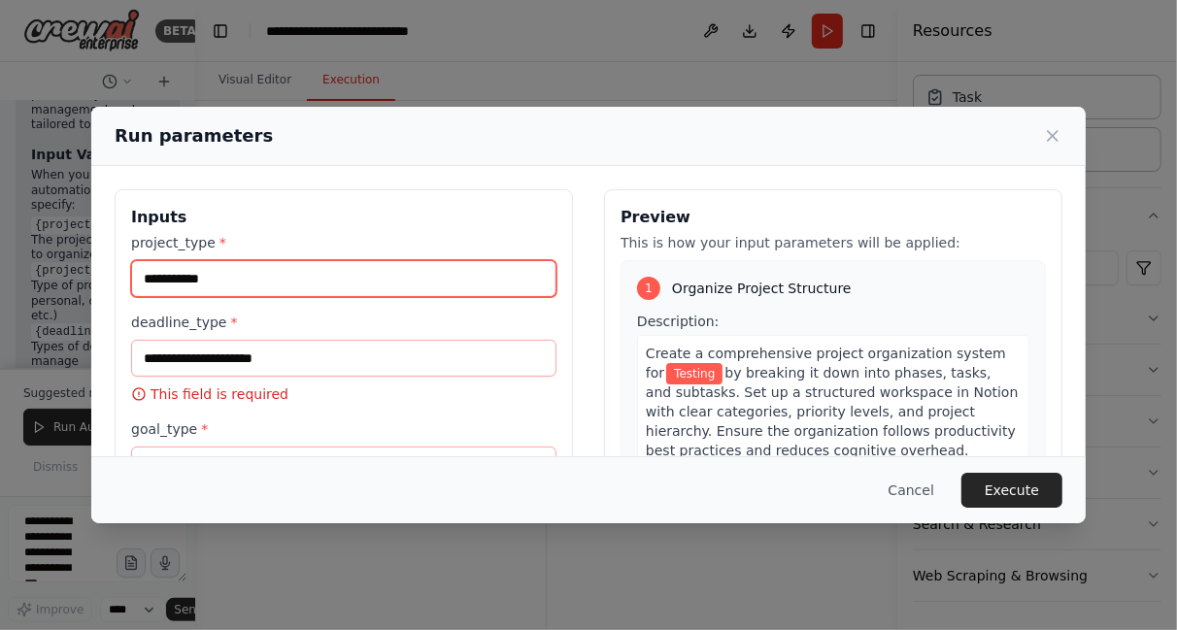
type input "**********"
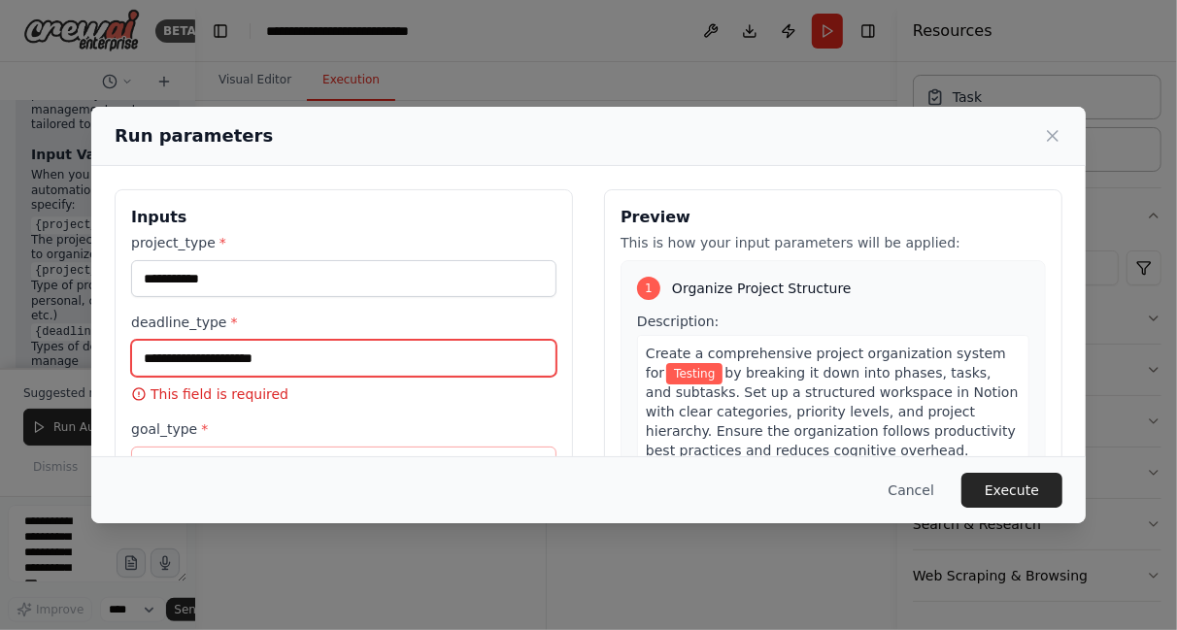
click at [267, 361] on input "deadline_type *" at bounding box center [343, 358] width 425 height 37
type input "*"
type input "*****"
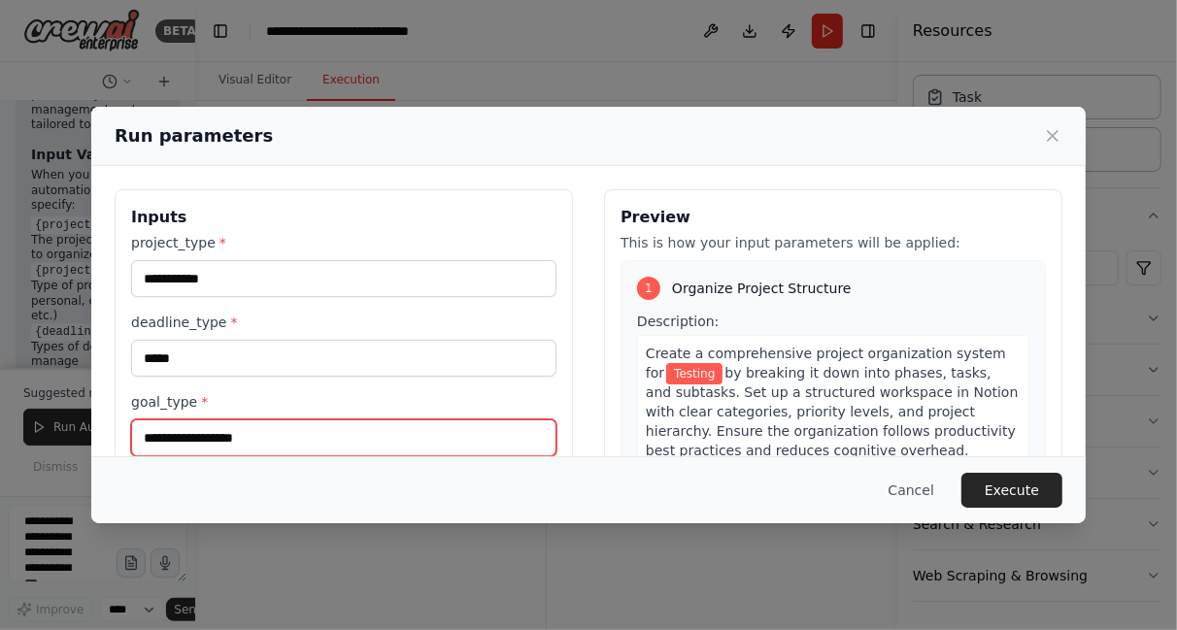
click at [263, 439] on input "goal_type *" at bounding box center [343, 438] width 425 height 37
type input "**********"
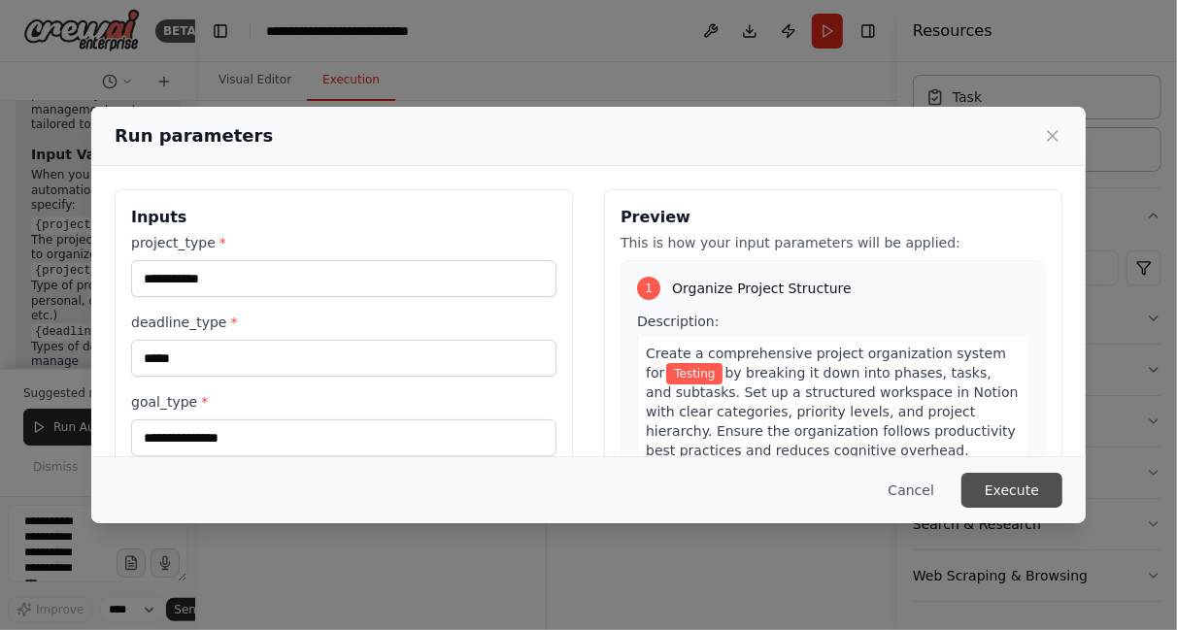
click at [1001, 498] on button "Execute" at bounding box center [1012, 490] width 101 height 35
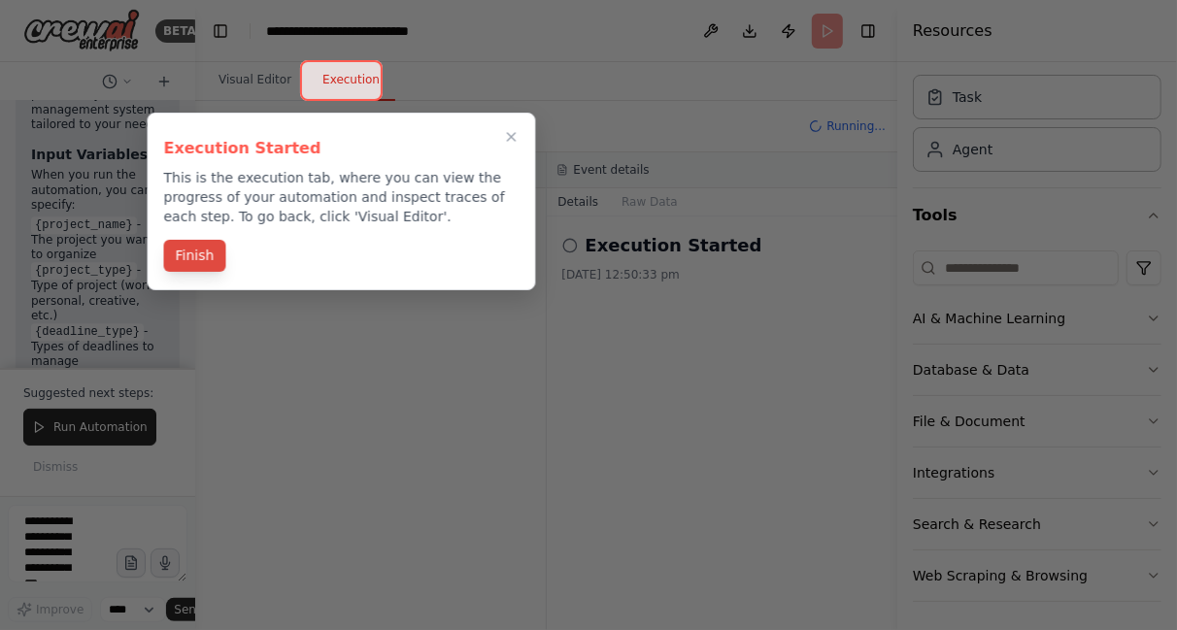
click at [189, 250] on button "Finish" at bounding box center [195, 256] width 62 height 32
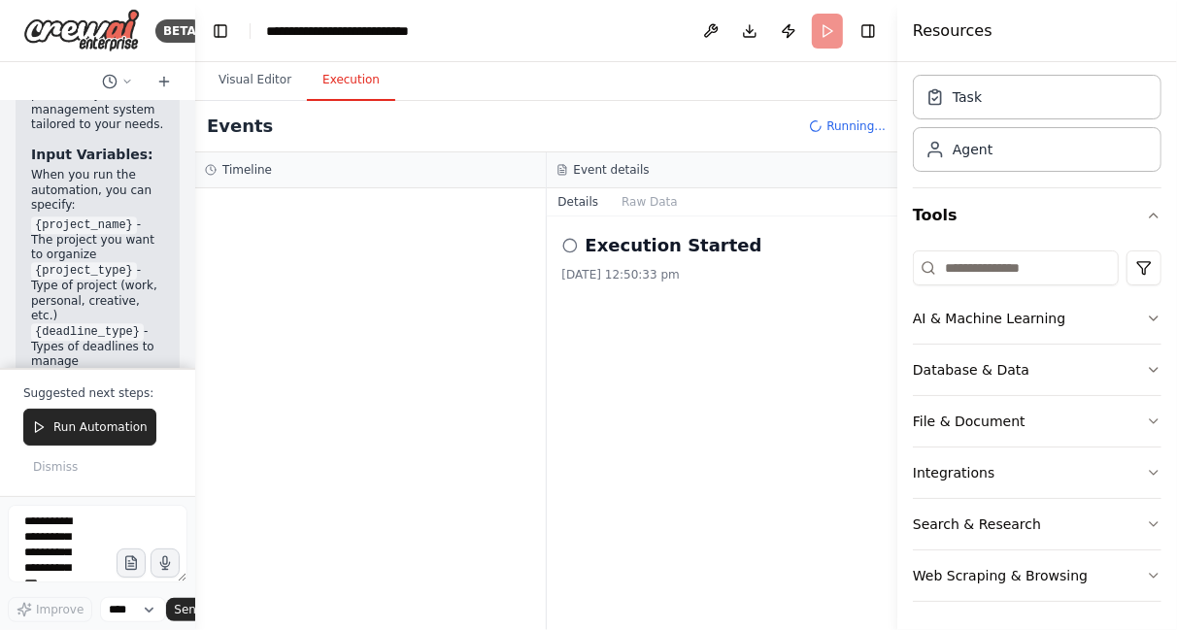
click at [578, 250] on div "Execution Started" at bounding box center [722, 245] width 321 height 27
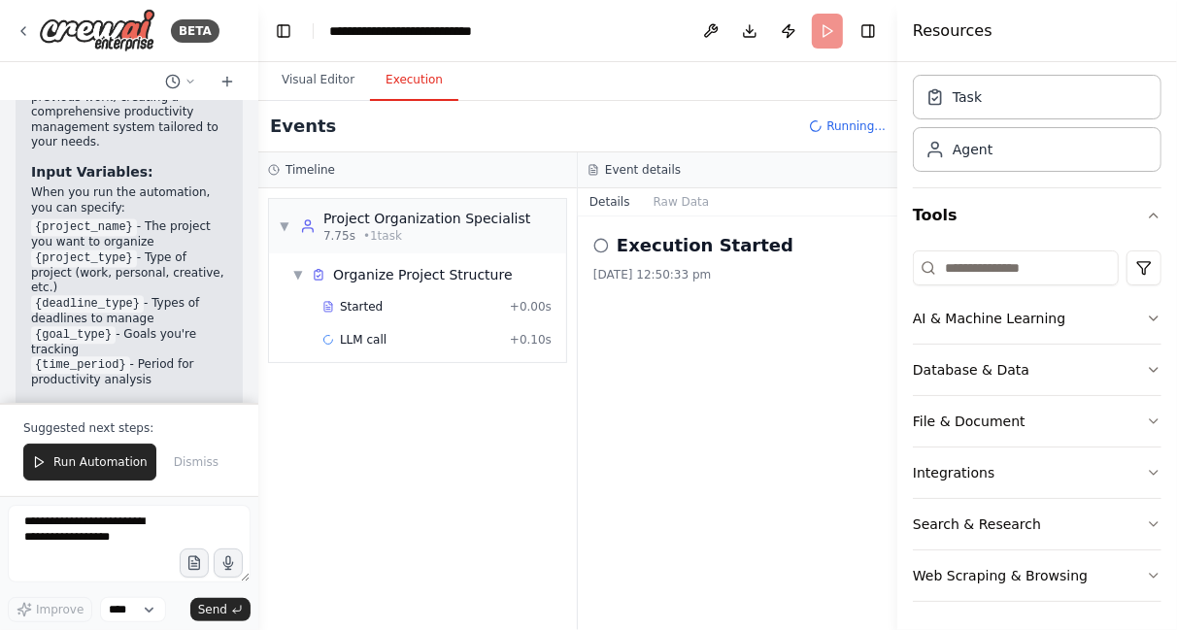
drag, startPoint x: 194, startPoint y: 348, endPoint x: 256, endPoint y: 348, distance: 62.2
click at [256, 348] on div "BETA Create a crew that helps organize your personal projects, sets reminders f…" at bounding box center [588, 315] width 1177 height 630
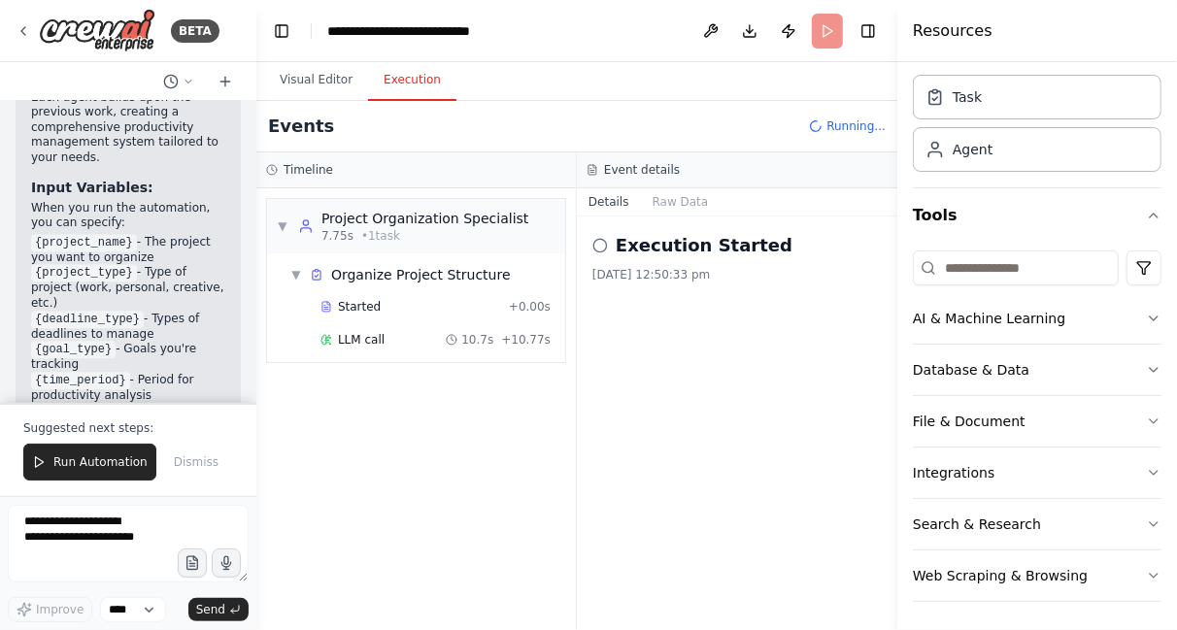
scroll to position [2521, 0]
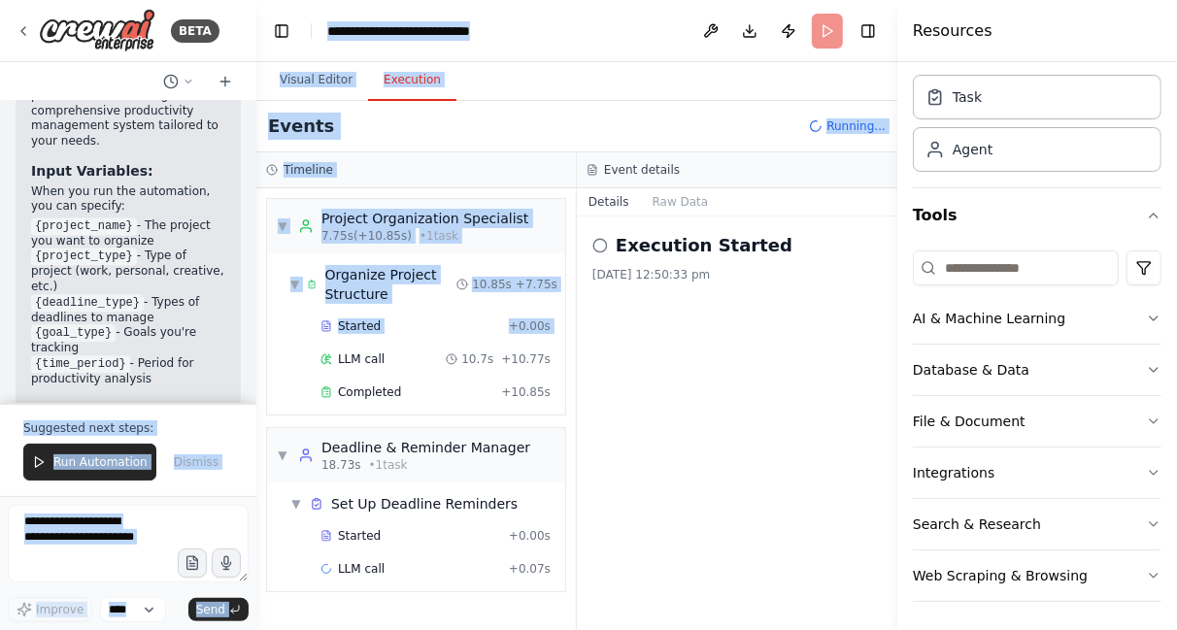
drag, startPoint x: 256, startPoint y: 348, endPoint x: 185, endPoint y: 326, distance: 75.0
click at [185, 326] on div "BETA Create a crew that helps organize your personal projects, sets reminders f…" at bounding box center [588, 315] width 1177 height 630
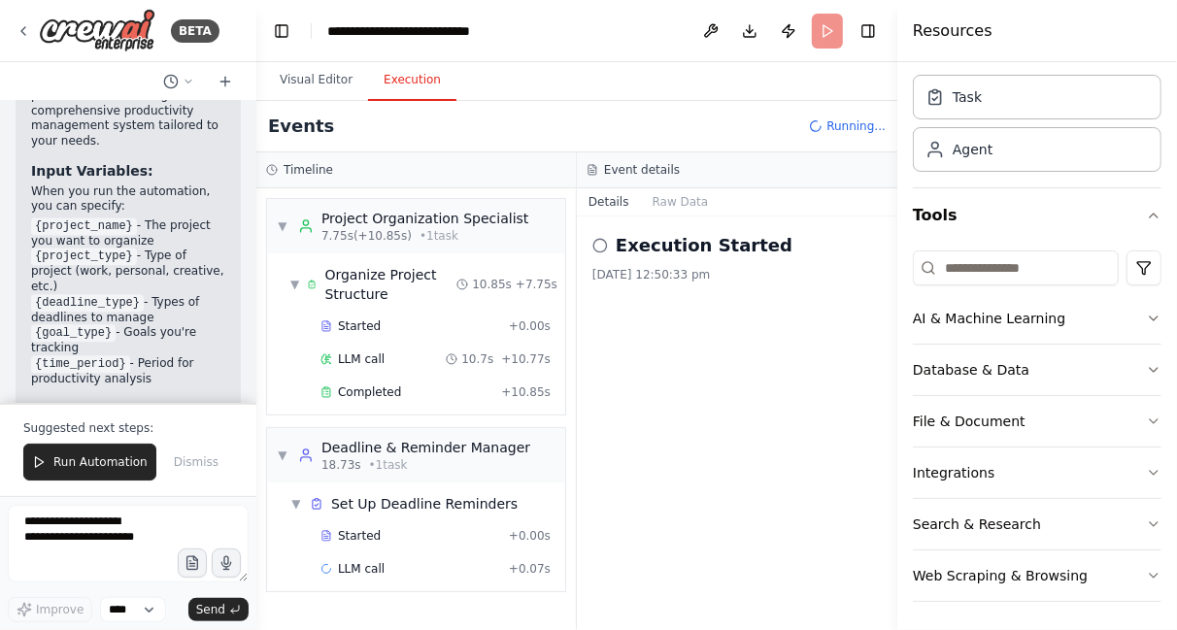
click at [677, 373] on div "Execution Started 20/09/2025, 12:50:33 pm" at bounding box center [737, 424] width 321 height 414
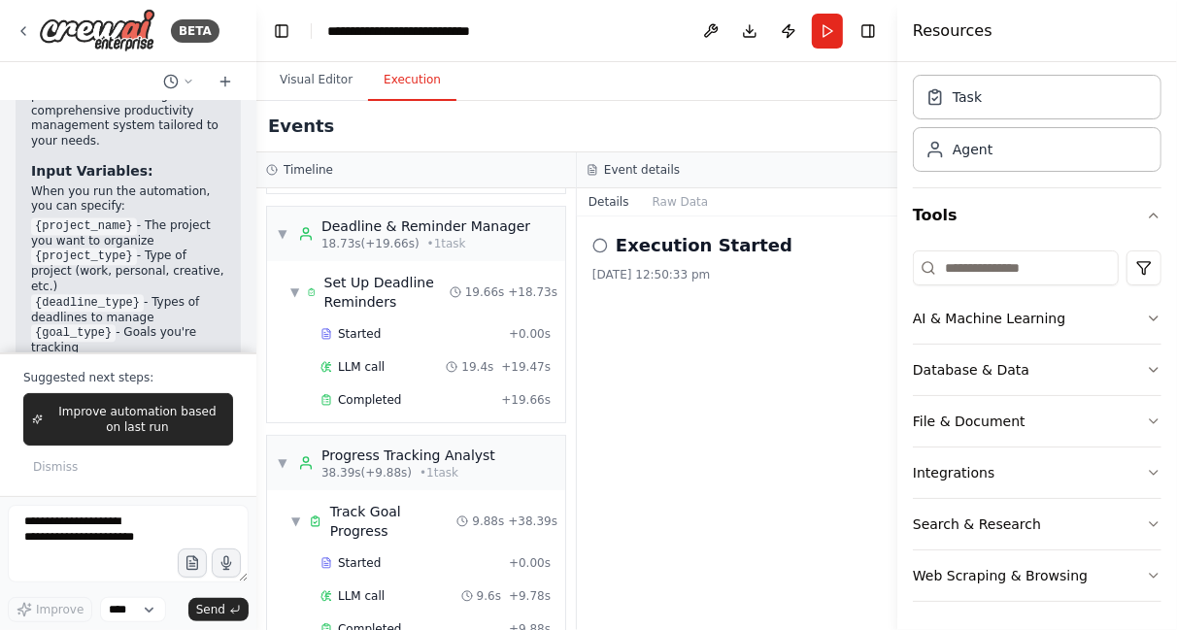
scroll to position [241, 0]
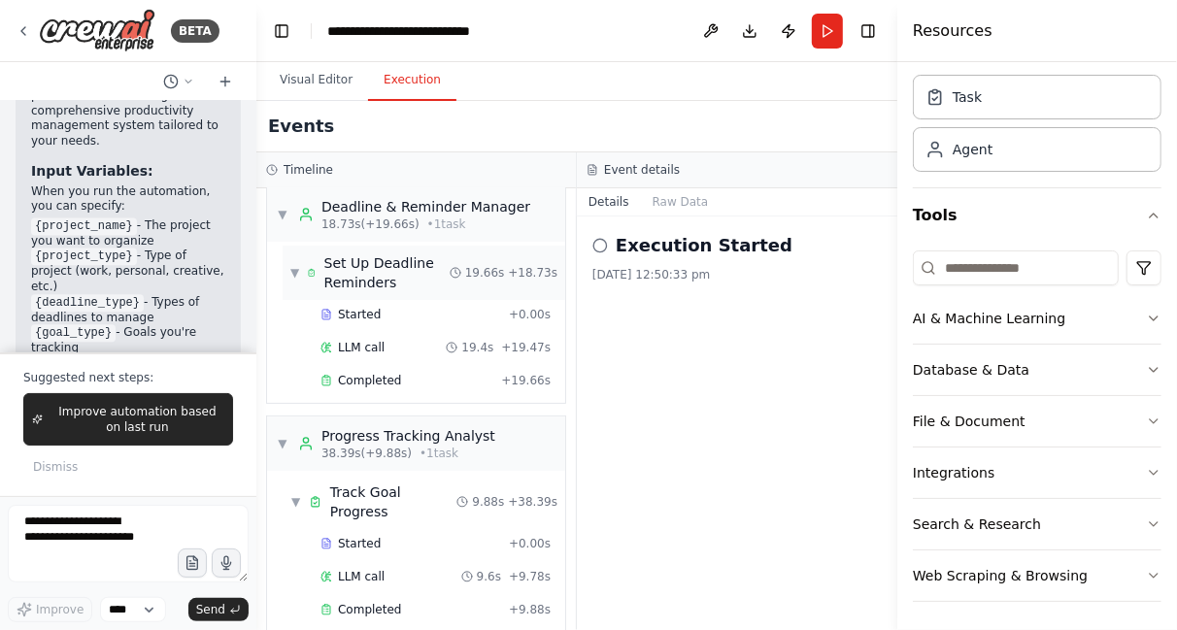
click at [390, 272] on div "Set Up Deadline Reminders" at bounding box center [386, 273] width 125 height 39
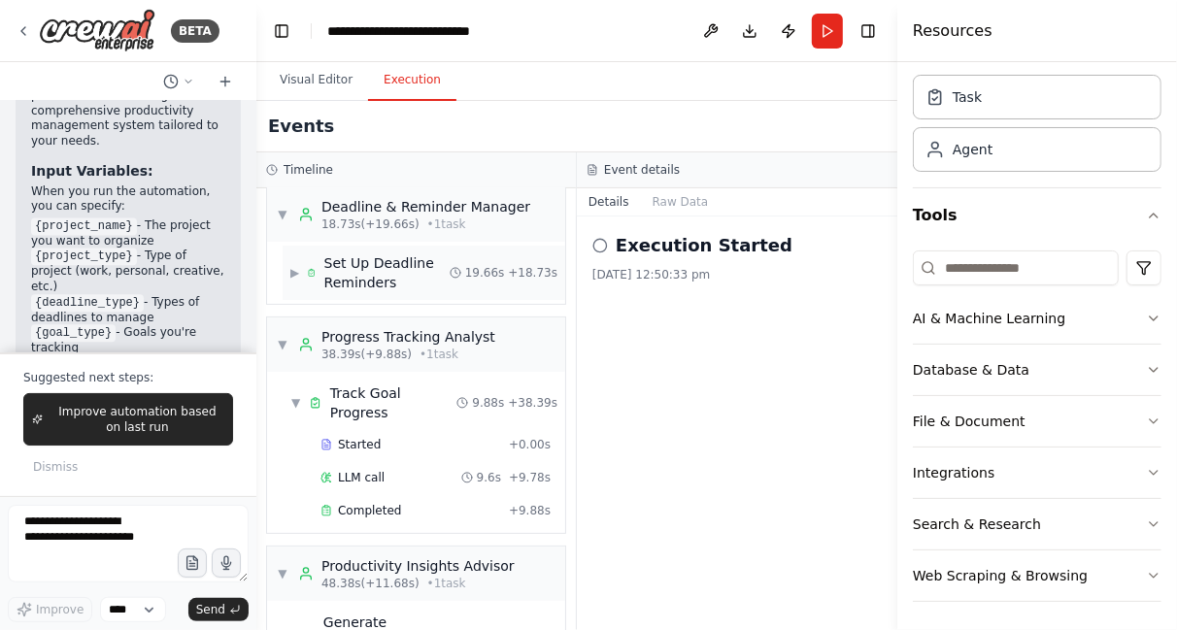
click at [390, 272] on div "Set Up Deadline Reminders" at bounding box center [386, 273] width 125 height 39
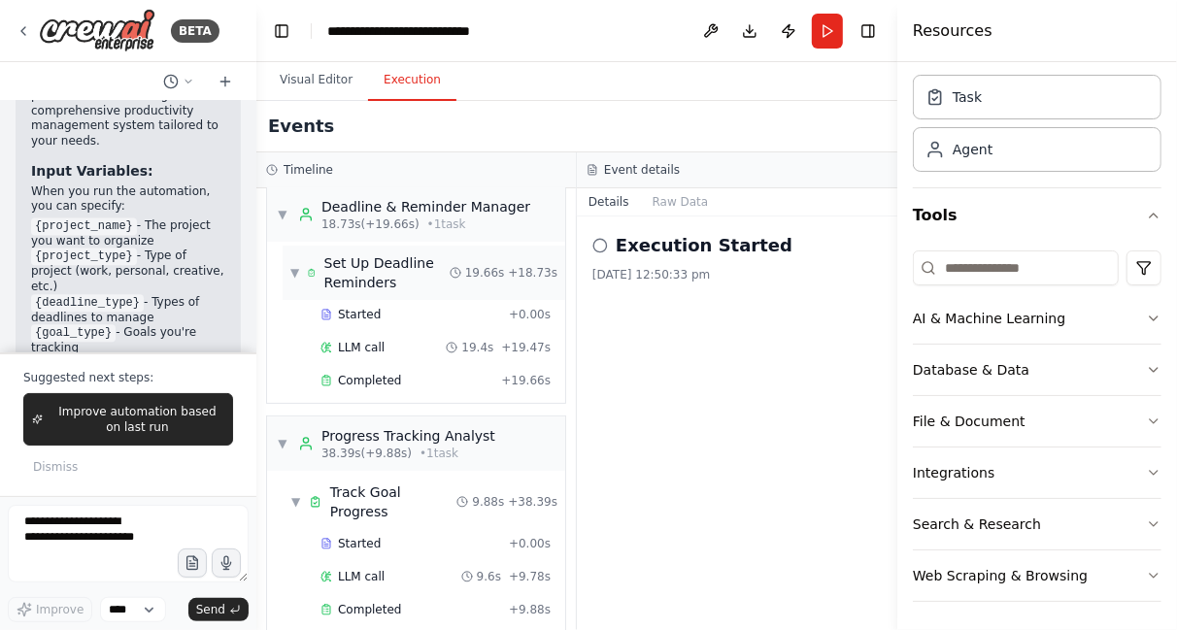
click at [390, 272] on div "Set Up Deadline Reminders" at bounding box center [386, 273] width 125 height 39
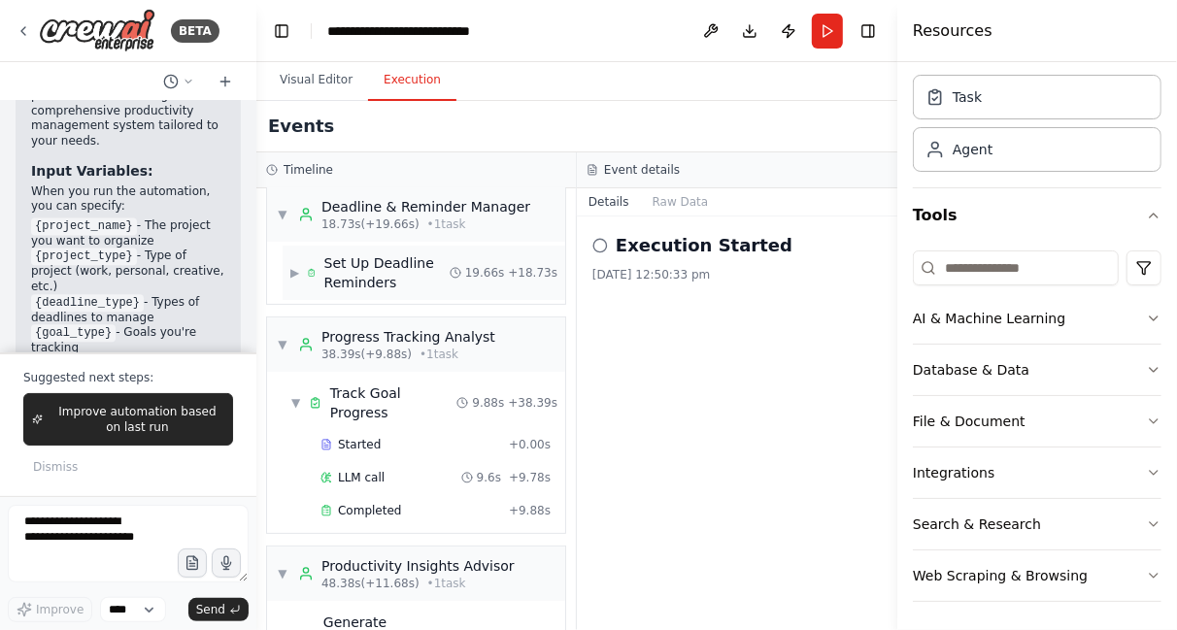
click at [390, 272] on div "Set Up Deadline Reminders" at bounding box center [386, 273] width 125 height 39
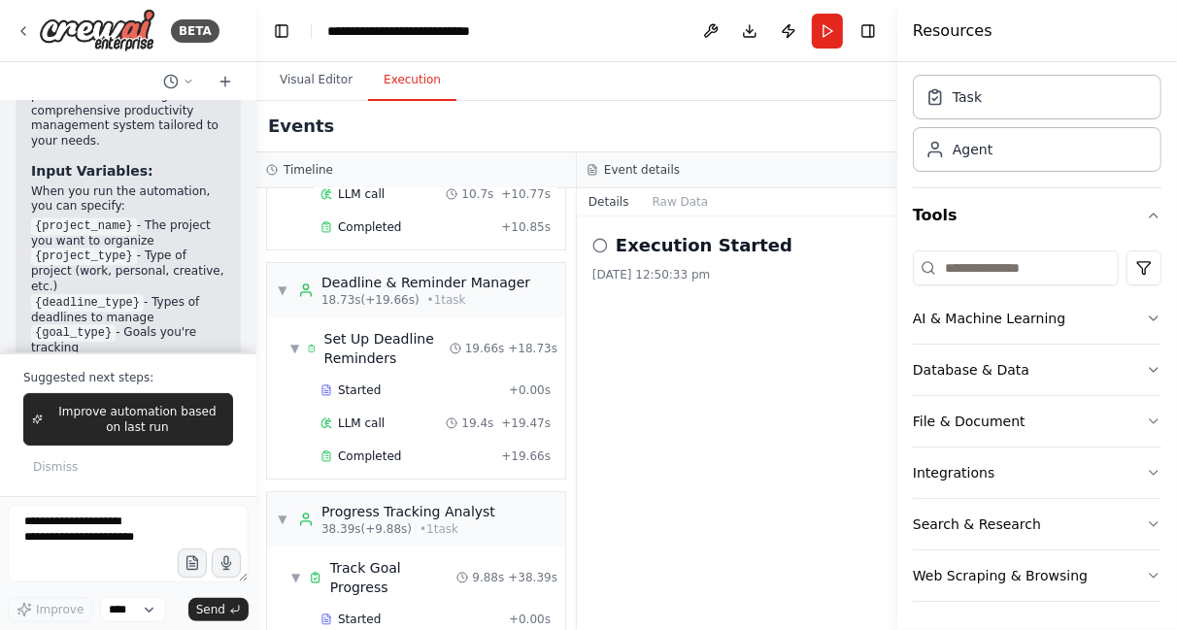
scroll to position [159, 0]
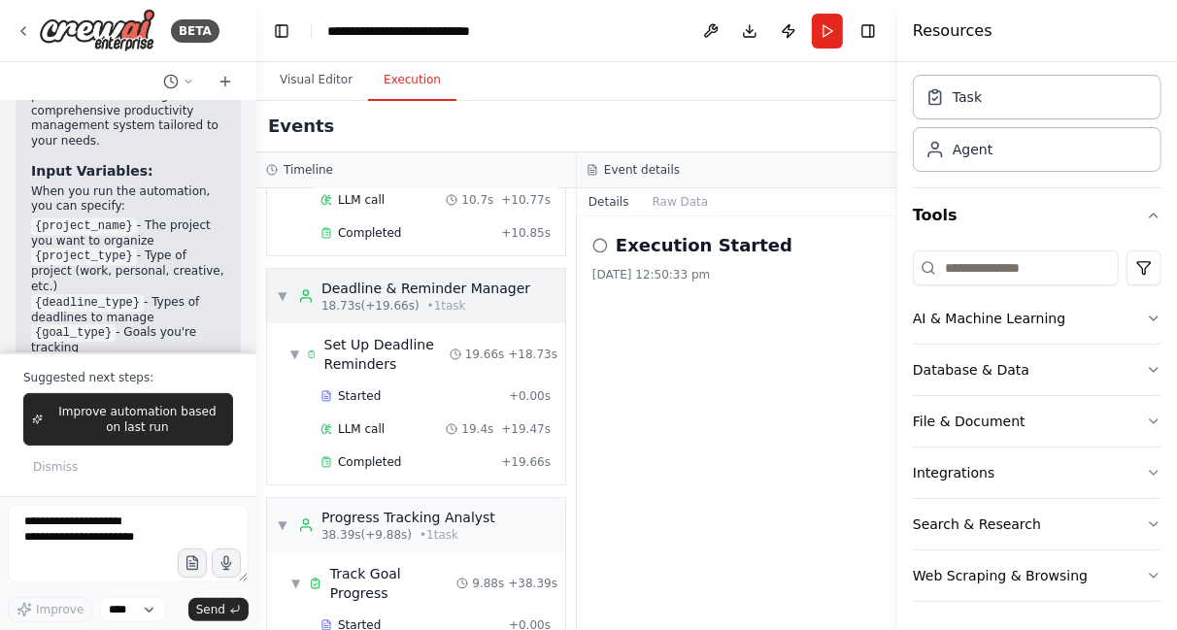
click at [461, 301] on div "18.73s (+19.66s) • 1 task" at bounding box center [426, 306] width 209 height 16
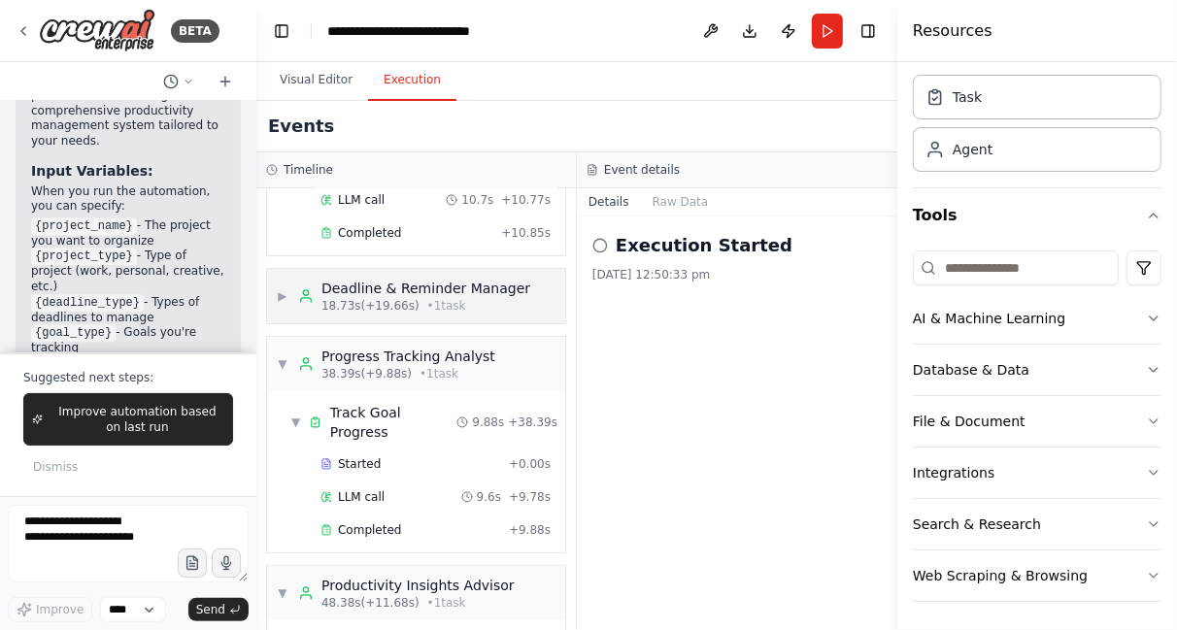
click at [461, 301] on div "18.73s (+19.66s) • 1 task" at bounding box center [426, 306] width 209 height 16
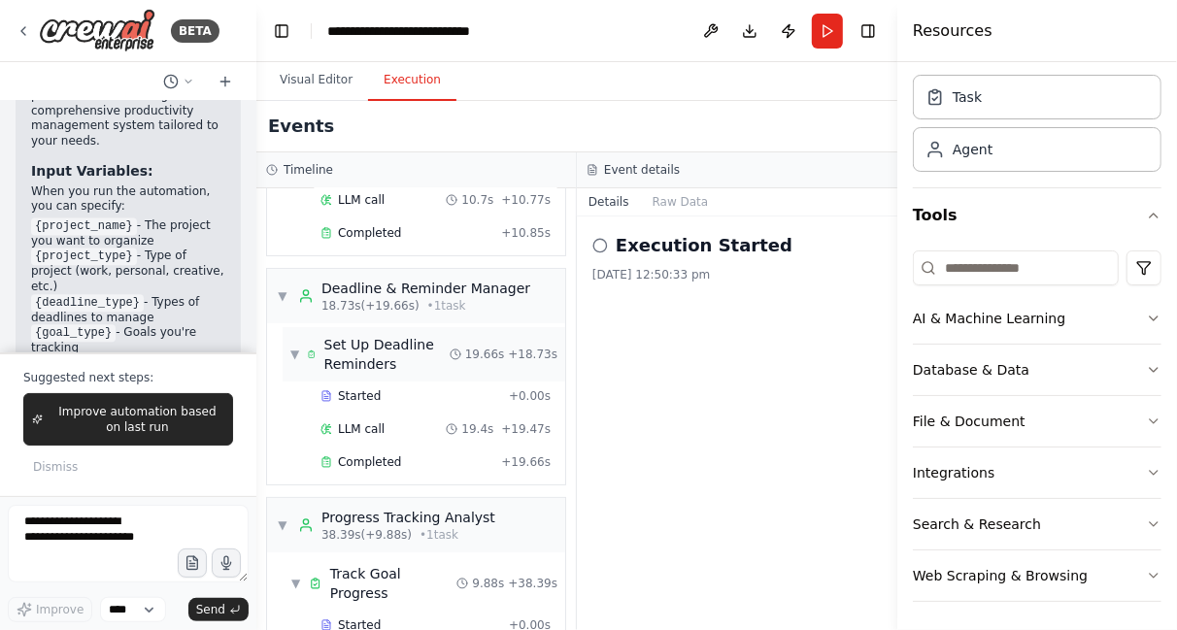
click at [398, 357] on div "Set Up Deadline Reminders" at bounding box center [386, 354] width 125 height 39
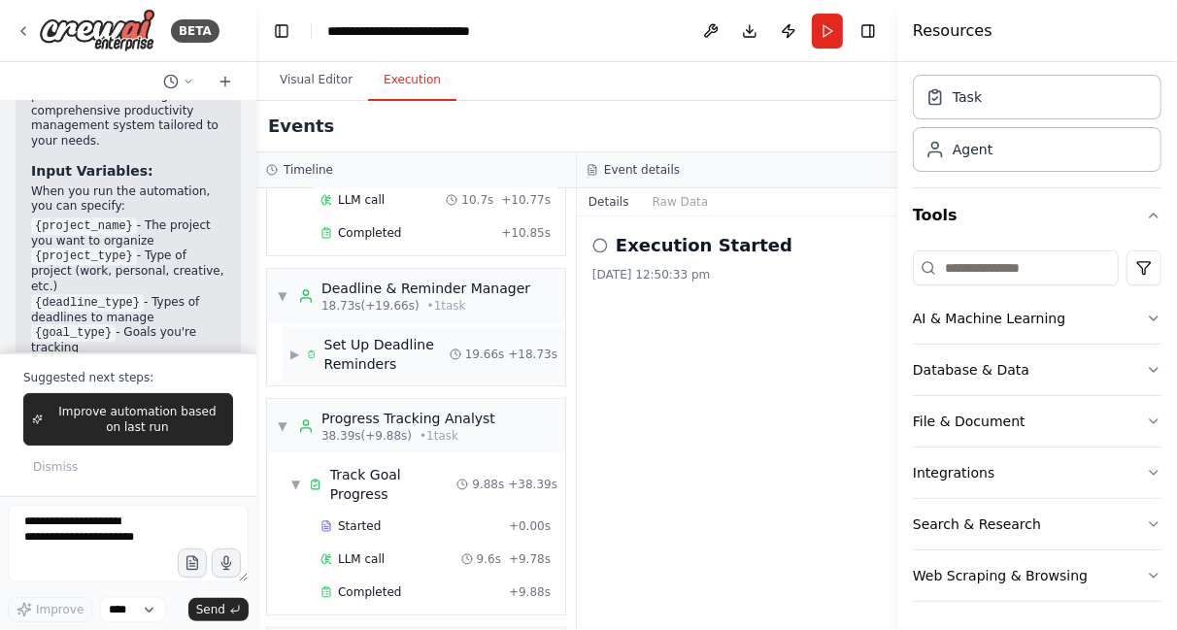
click at [398, 357] on div "Set Up Deadline Reminders" at bounding box center [386, 354] width 125 height 39
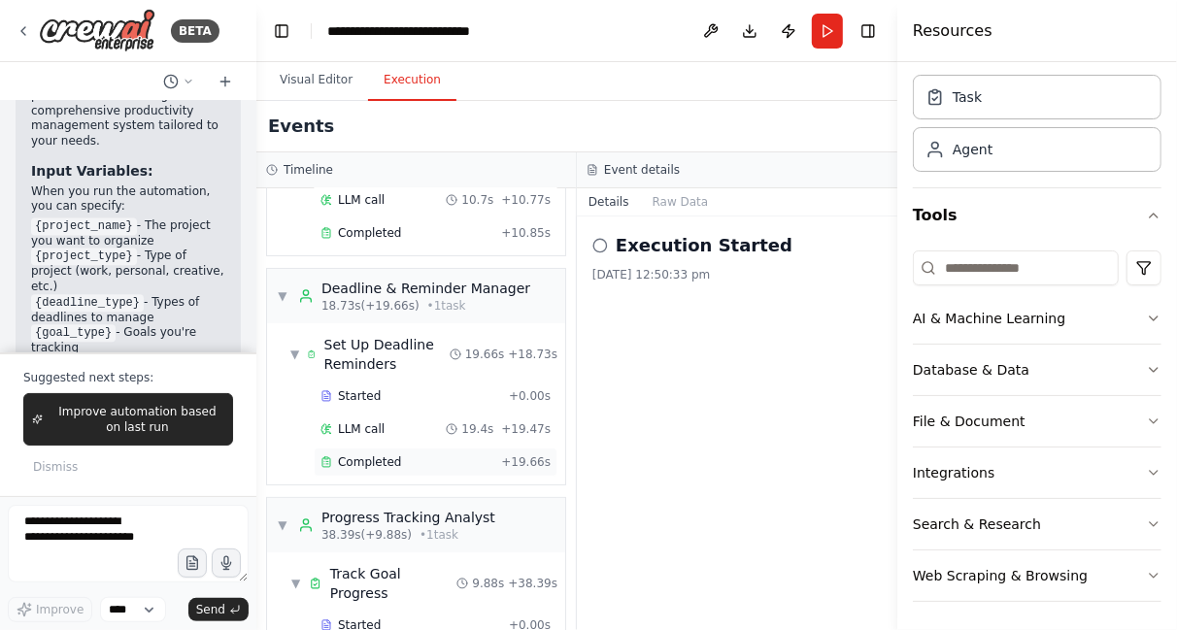
click at [400, 455] on div "Completed" at bounding box center [407, 463] width 173 height 16
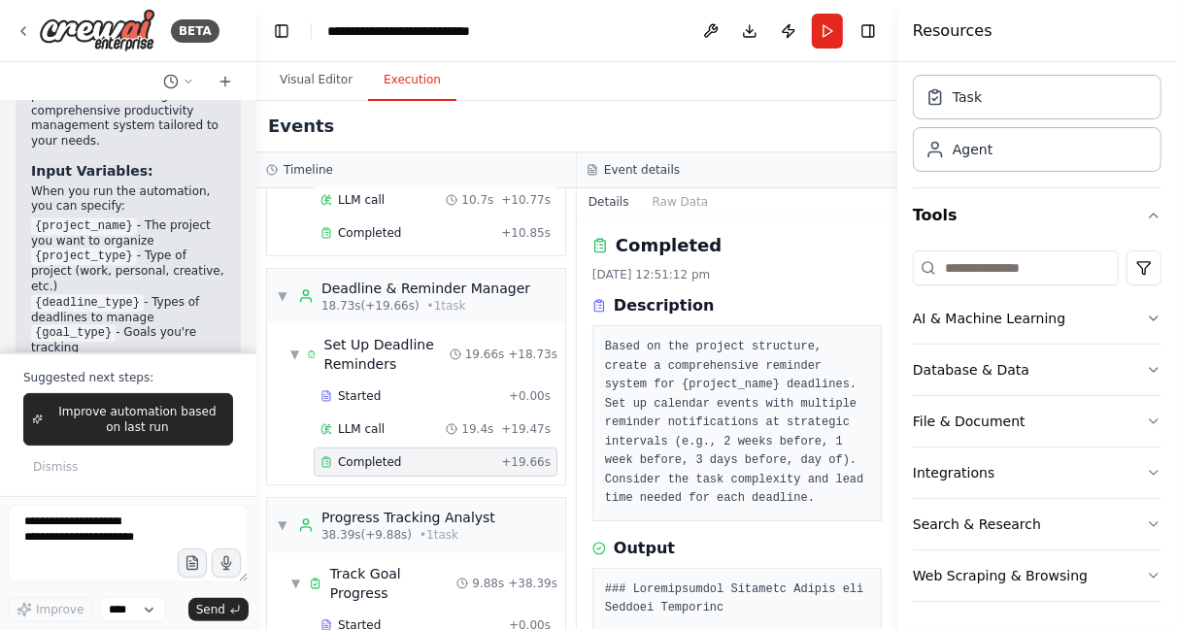
drag, startPoint x: 891, startPoint y: 261, endPoint x: 891, endPoint y: 311, distance: 49.5
click at [891, 311] on button "Toggle Sidebar" at bounding box center [898, 315] width 16 height 630
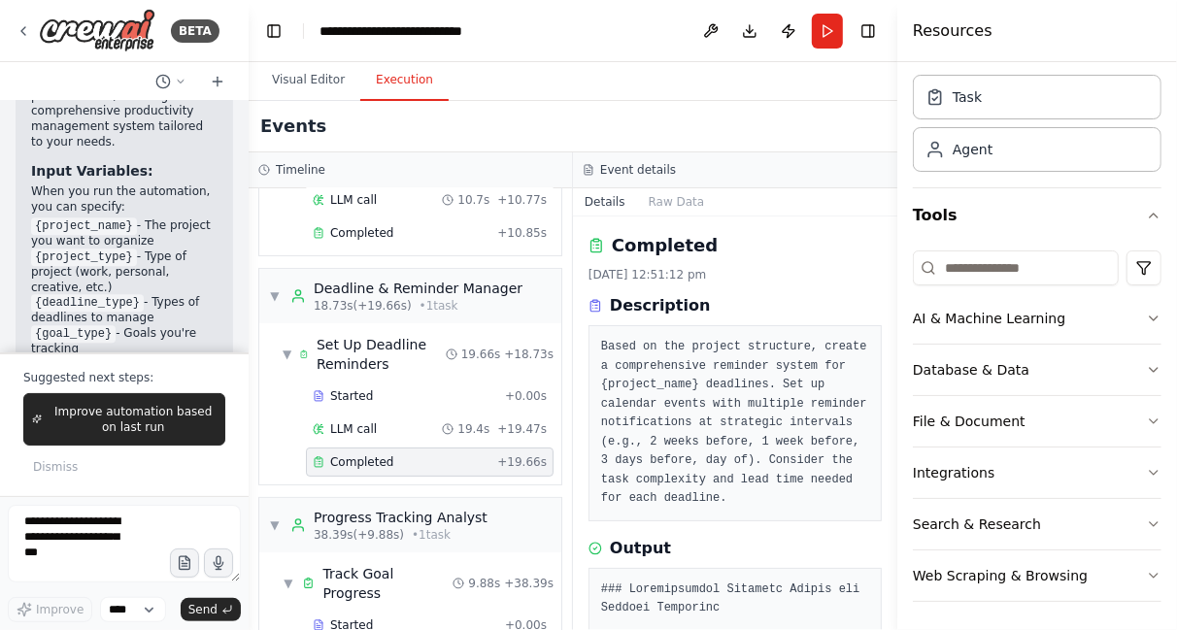
click at [247, 304] on div "BETA Create a crew that helps organize your personal projects, sets reminders f…" at bounding box center [588, 315] width 1177 height 630
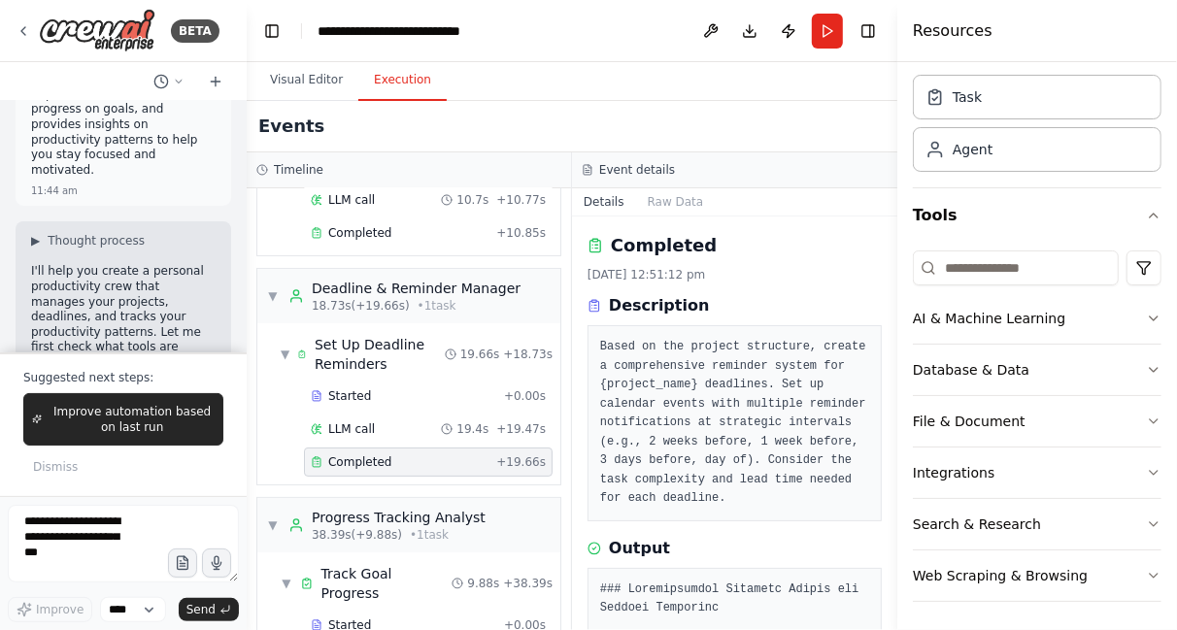
scroll to position [0, 0]
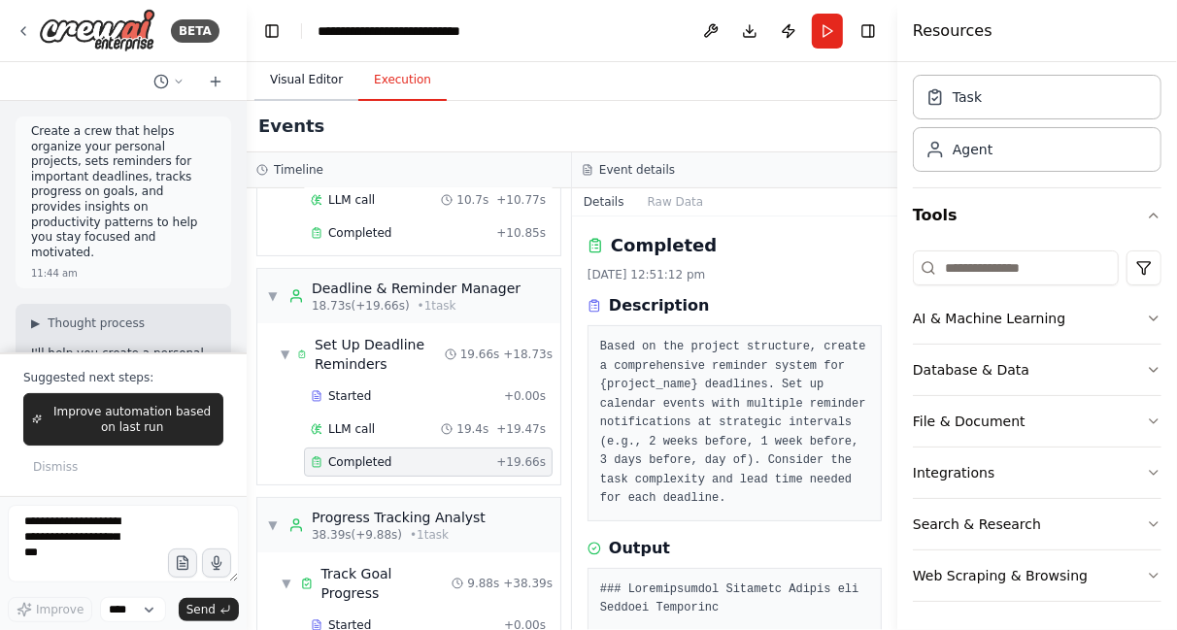
click at [307, 83] on button "Visual Editor" at bounding box center [307, 80] width 104 height 41
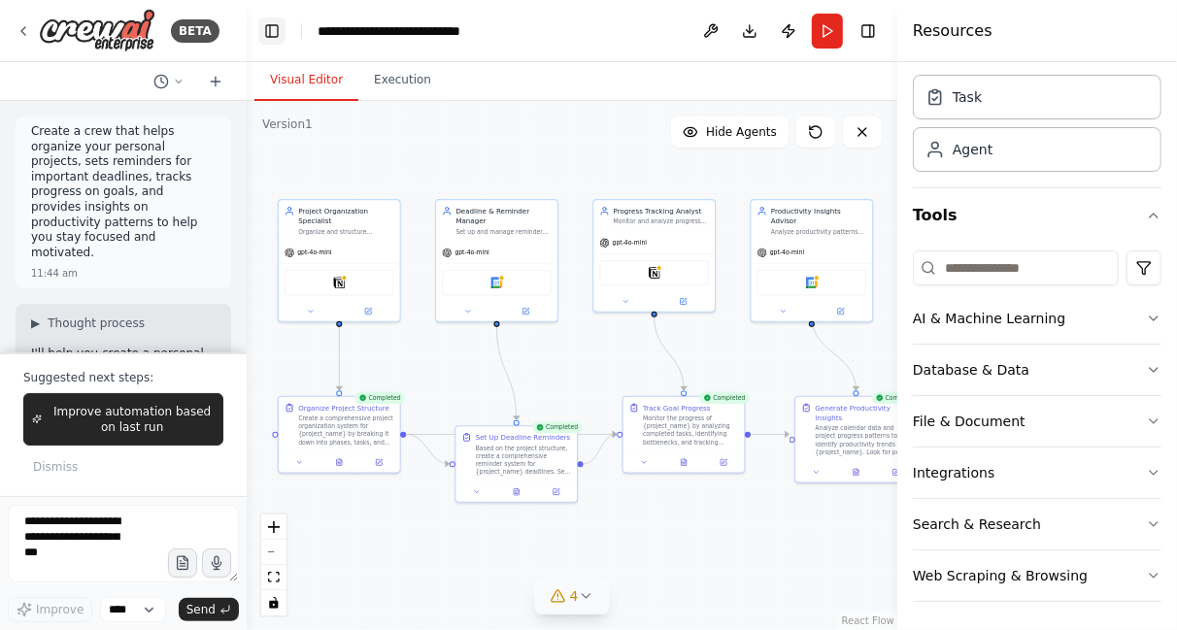
click at [273, 32] on button "Toggle Left Sidebar" at bounding box center [271, 30] width 27 height 27
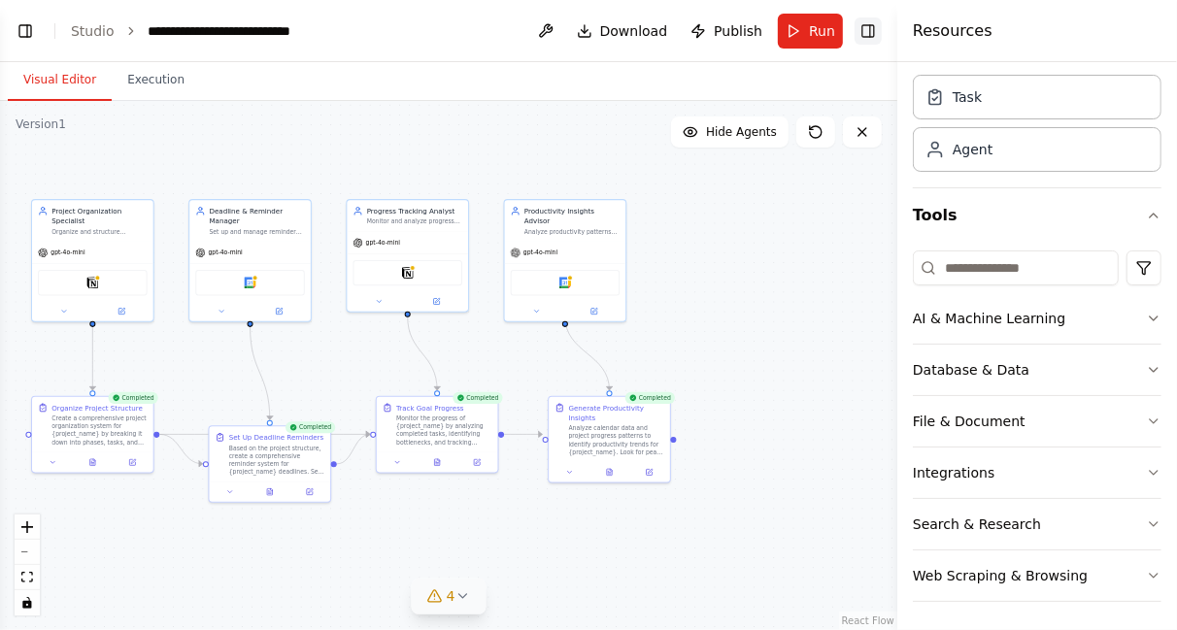
click at [869, 39] on button "Toggle Right Sidebar" at bounding box center [868, 30] width 27 height 27
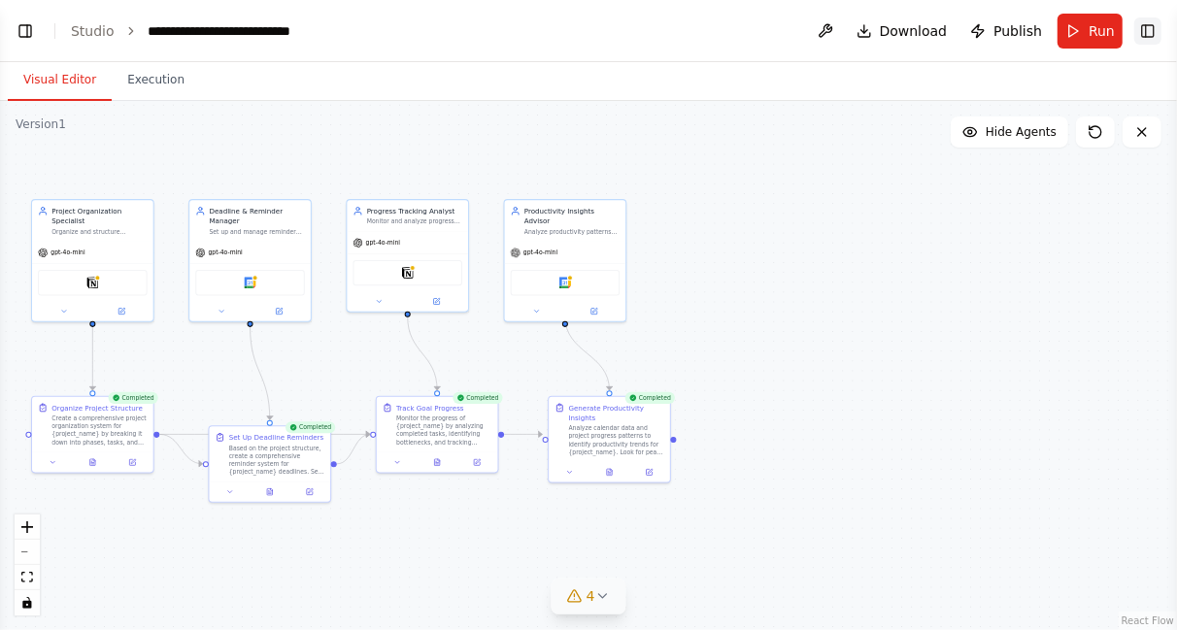
click at [1145, 25] on button "Toggle Right Sidebar" at bounding box center [1148, 30] width 27 height 27
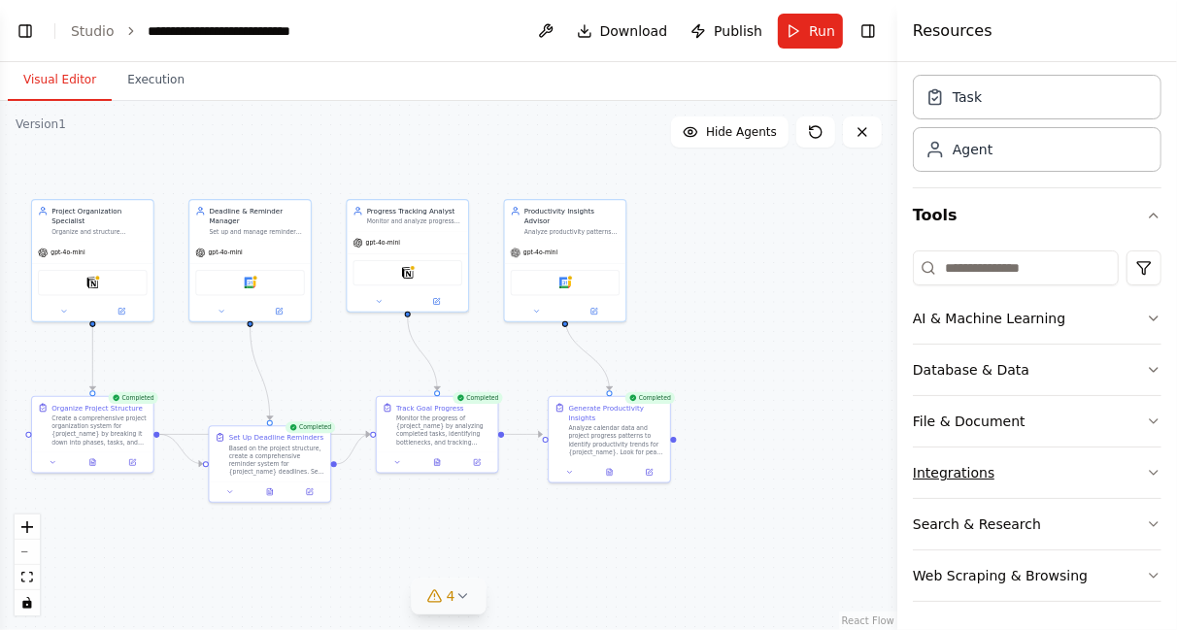
click at [1006, 478] on button "Integrations" at bounding box center [1037, 473] width 249 height 51
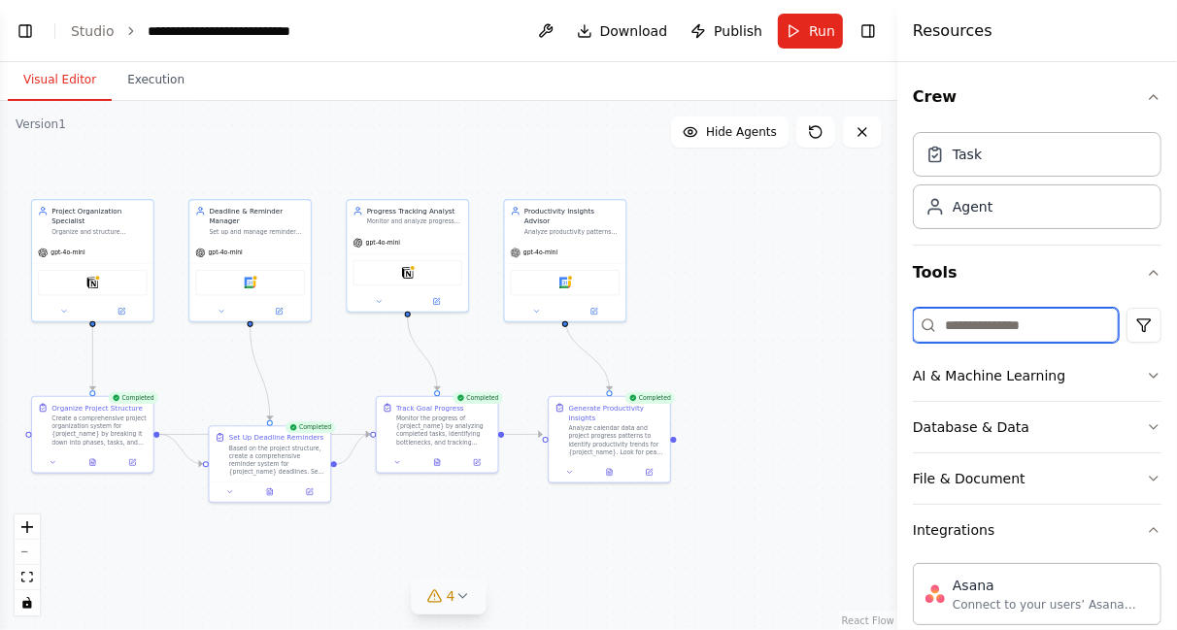
click at [973, 319] on input at bounding box center [1016, 325] width 206 height 35
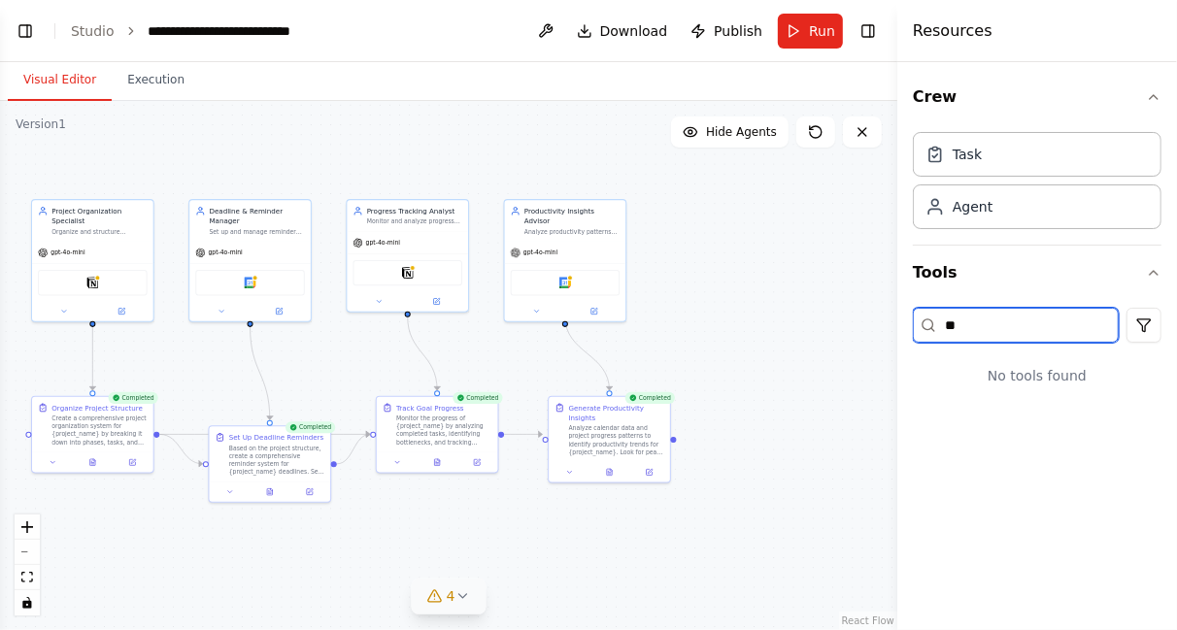
type input "*"
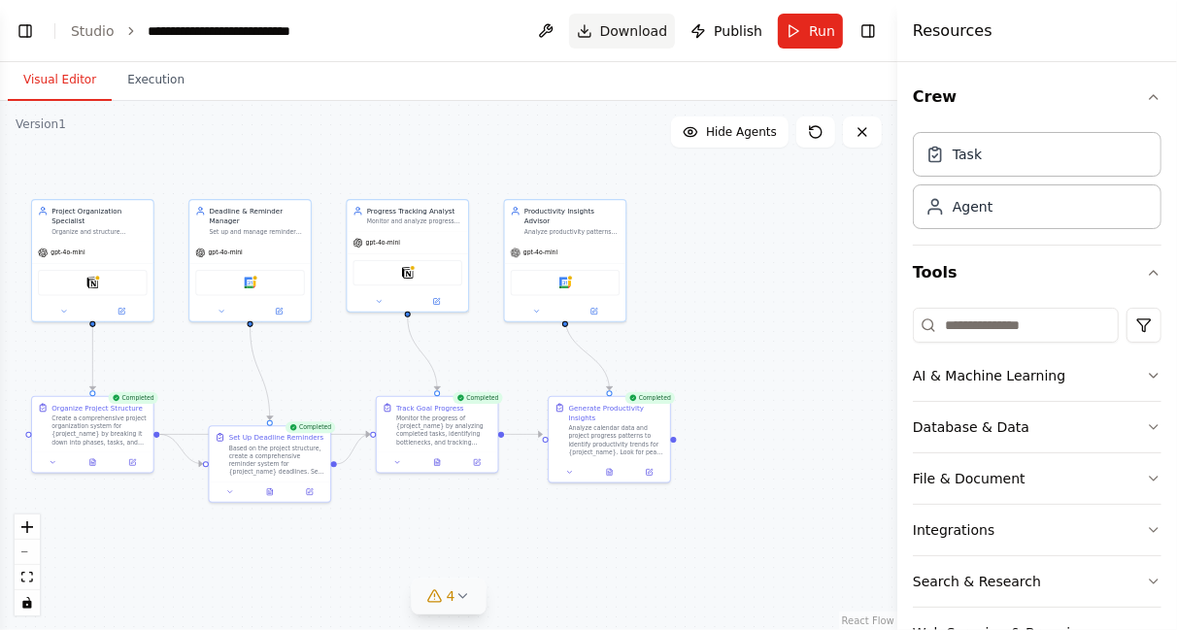
click at [666, 33] on span "Download" at bounding box center [634, 30] width 68 height 19
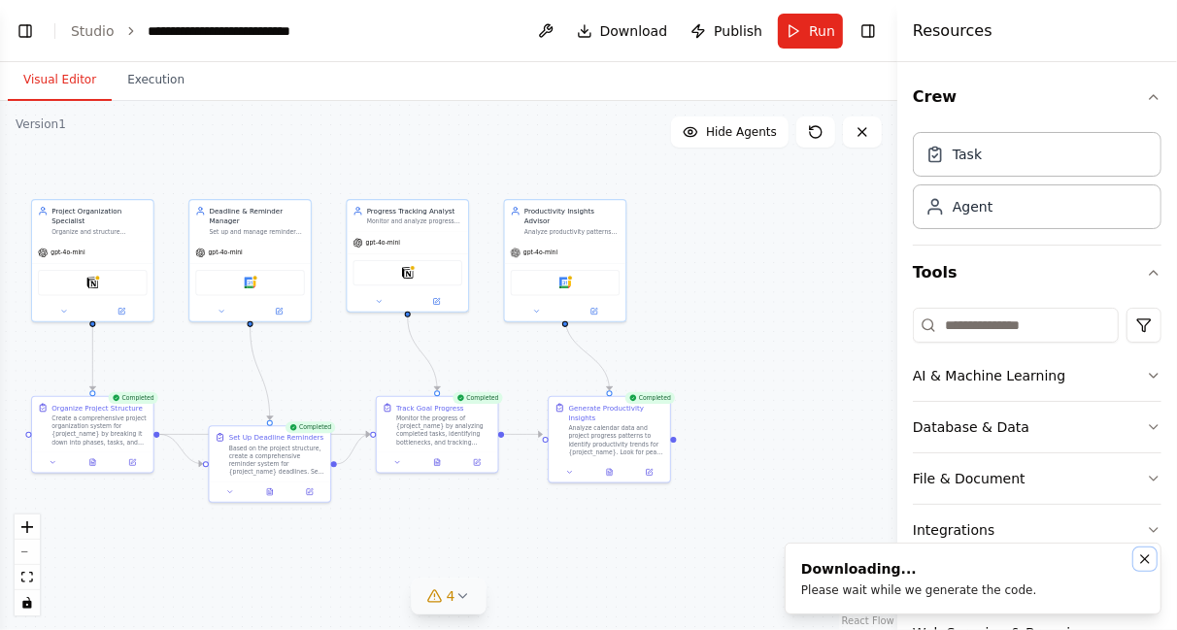
click at [1145, 563] on ol "Downloading... Please wait while we generate the code." at bounding box center [973, 578] width 408 height 103
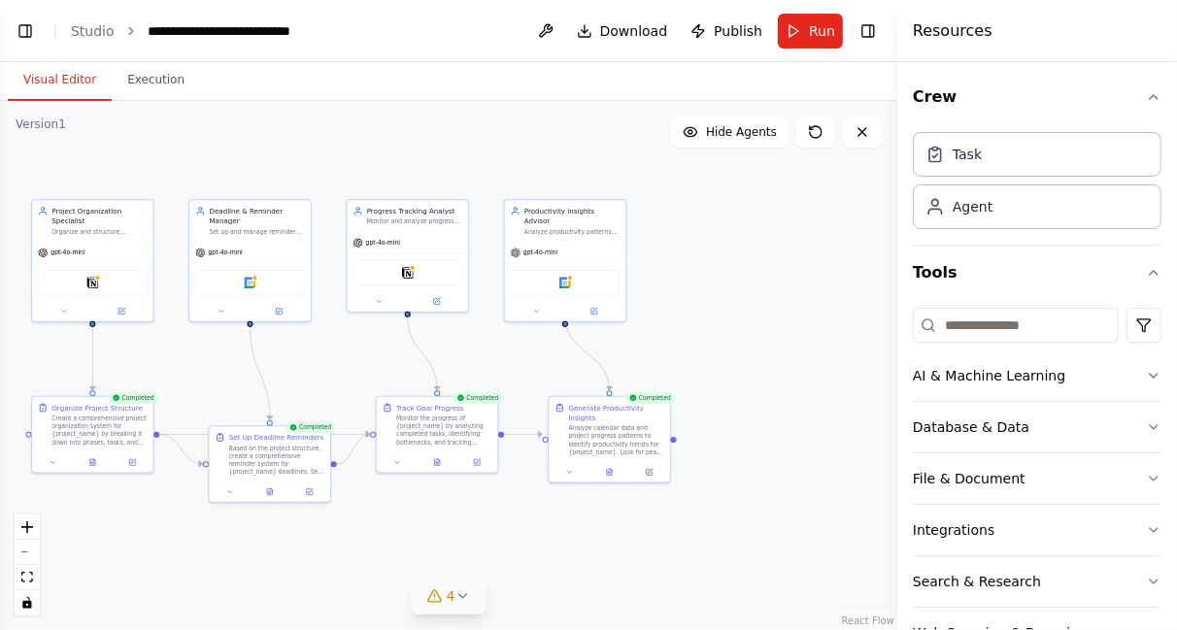
scroll to position [2830, 0]
